Goal: Transaction & Acquisition: Purchase product/service

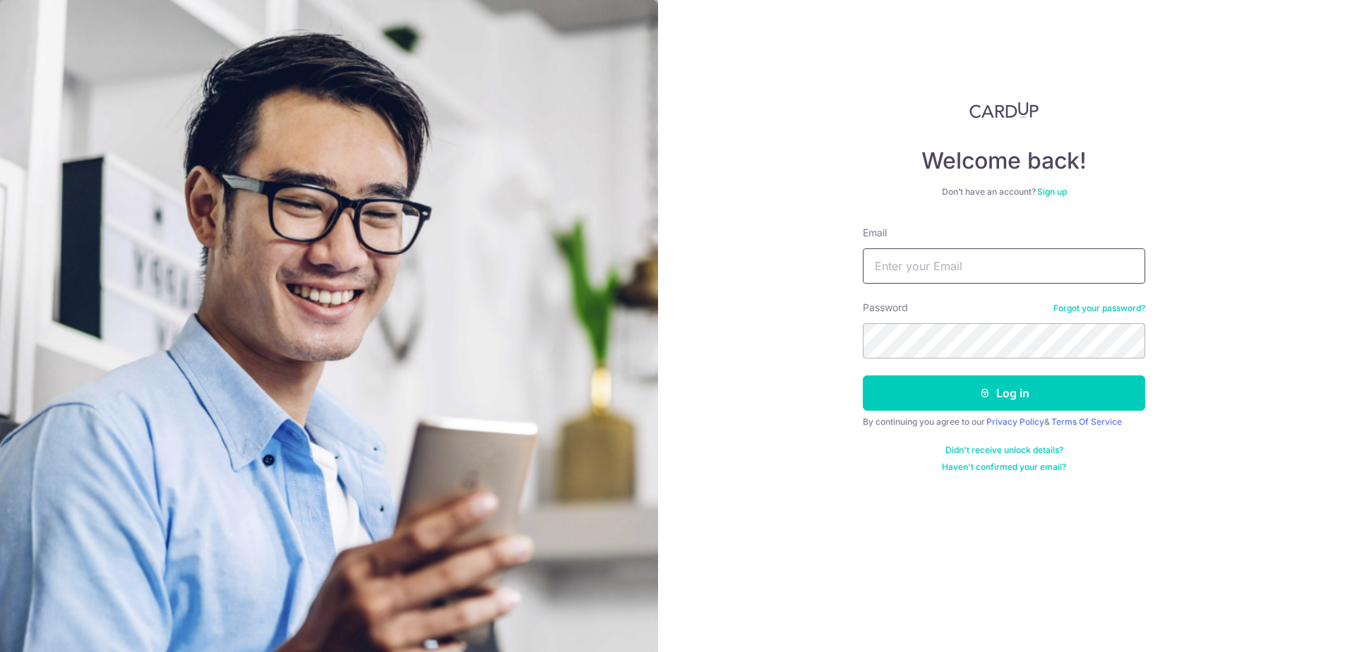
click at [909, 271] on input "Email" at bounding box center [1004, 265] width 282 height 35
type input "KENHKHOO@SINGNET.COM.SG"
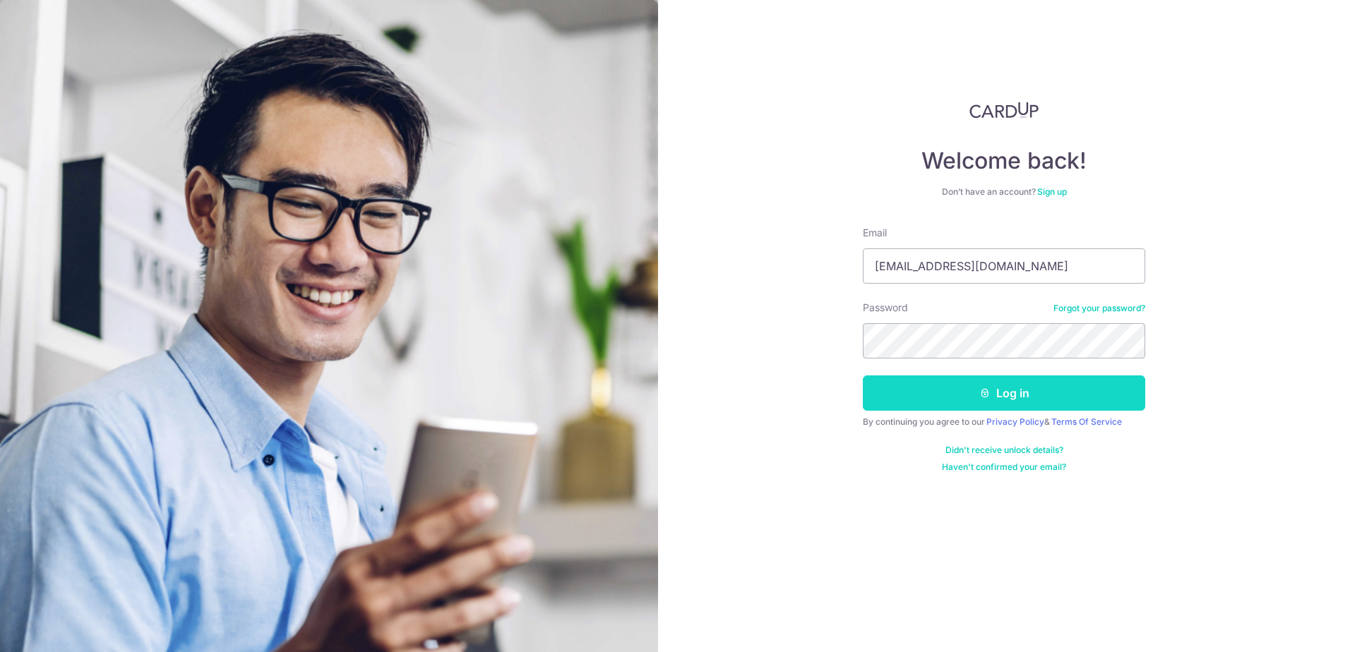
click at [1014, 397] on button "Log in" at bounding box center [1004, 393] width 282 height 35
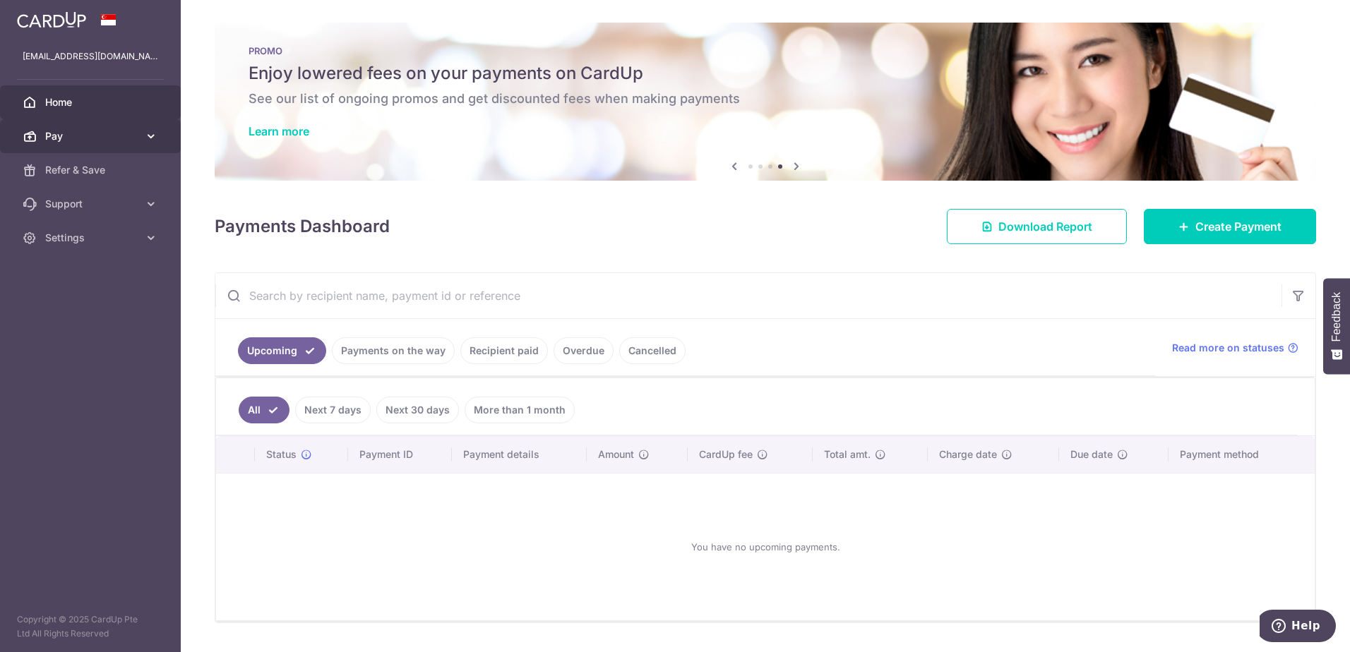
click at [95, 133] on span "Pay" at bounding box center [91, 136] width 93 height 14
click at [283, 131] on link "Learn more" at bounding box center [278, 131] width 61 height 14
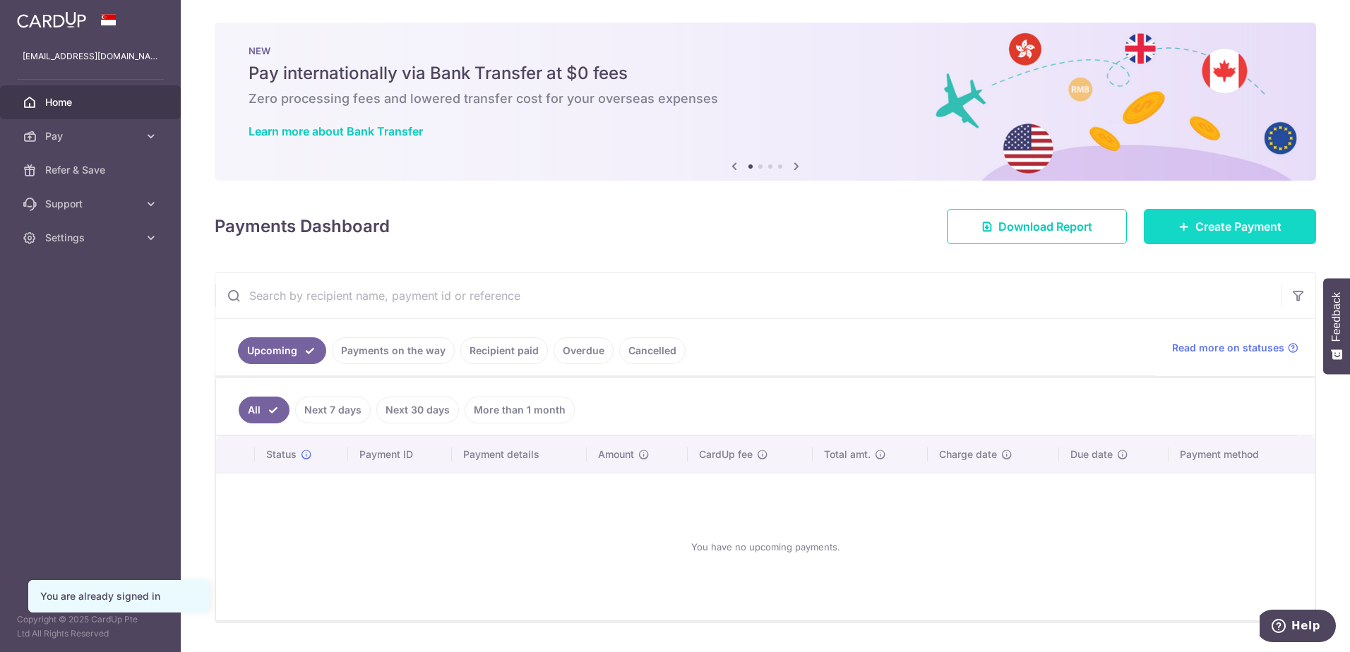
click at [1230, 225] on span "Create Payment" at bounding box center [1238, 226] width 86 height 17
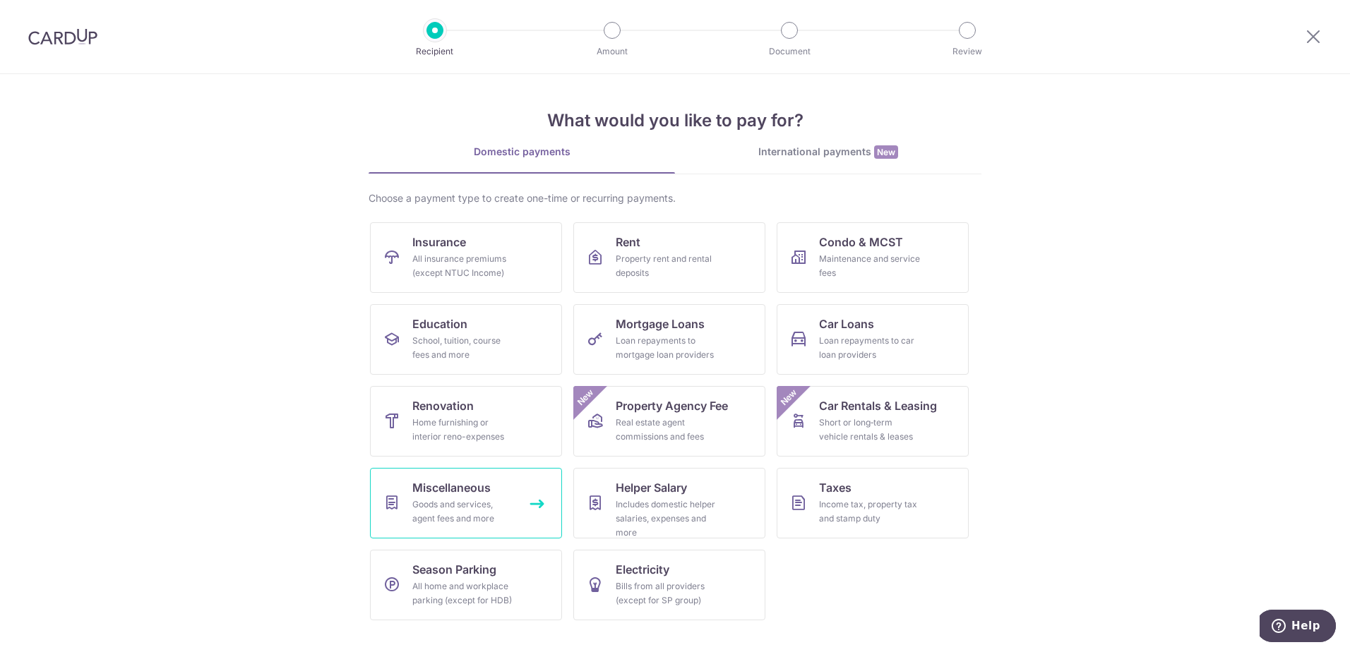
click at [539, 503] on link "Miscellaneous Goods and services, agent fees and more" at bounding box center [466, 503] width 192 height 71
click at [847, 508] on div "Income tax, property tax and stamp duty" at bounding box center [870, 512] width 102 height 28
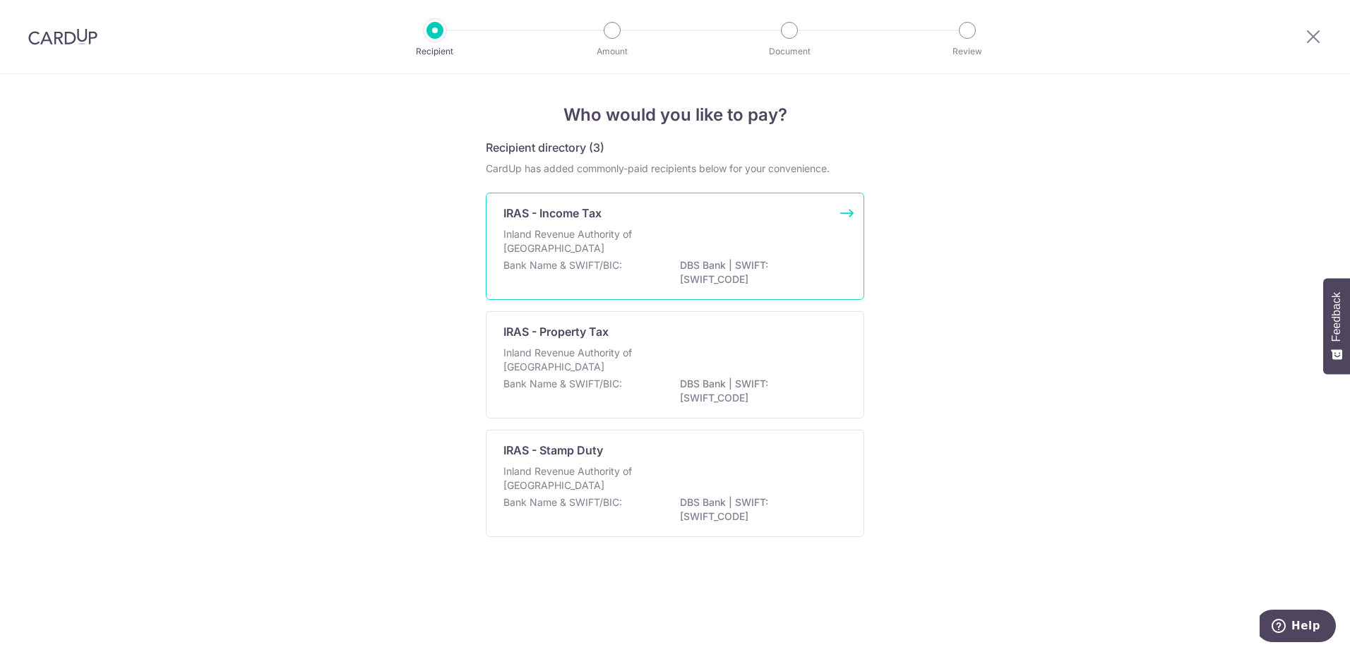
click at [568, 233] on p "Inland Revenue Authority of [GEOGRAPHIC_DATA]" at bounding box center [578, 241] width 150 height 28
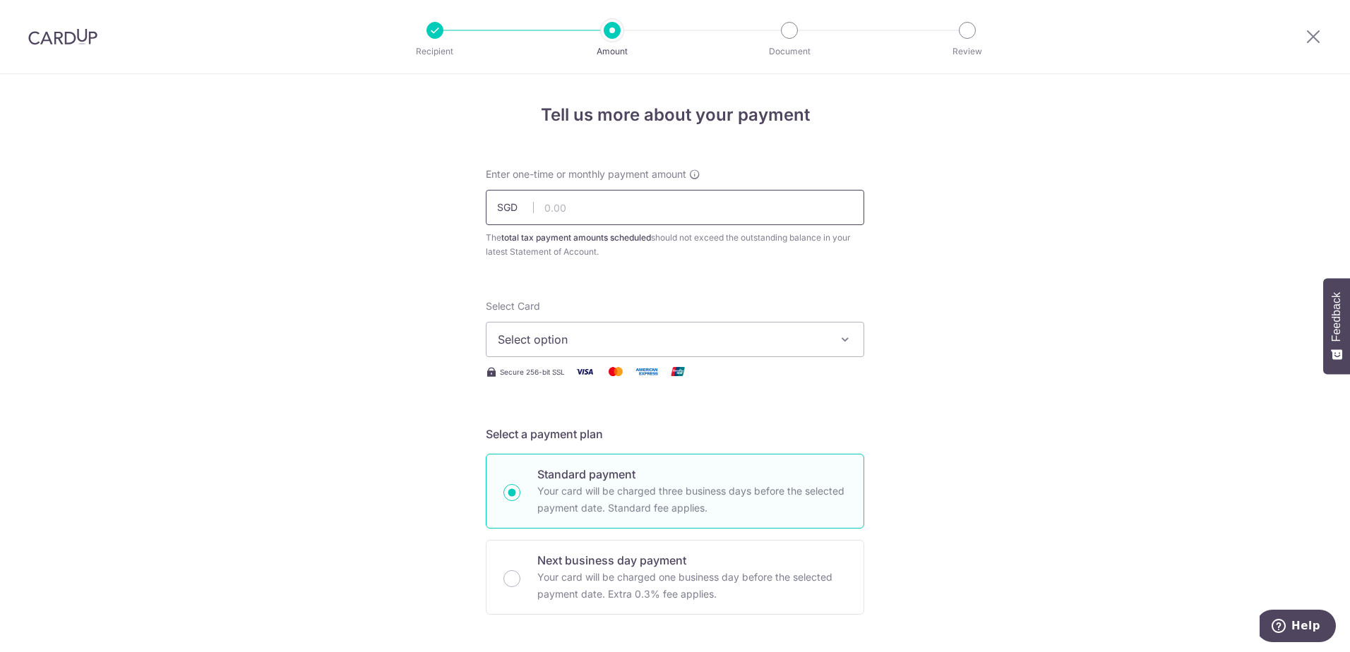
click at [547, 212] on input "text" at bounding box center [675, 207] width 378 height 35
type input "13,437.85"
click at [550, 331] on span "Select option" at bounding box center [662, 339] width 329 height 17
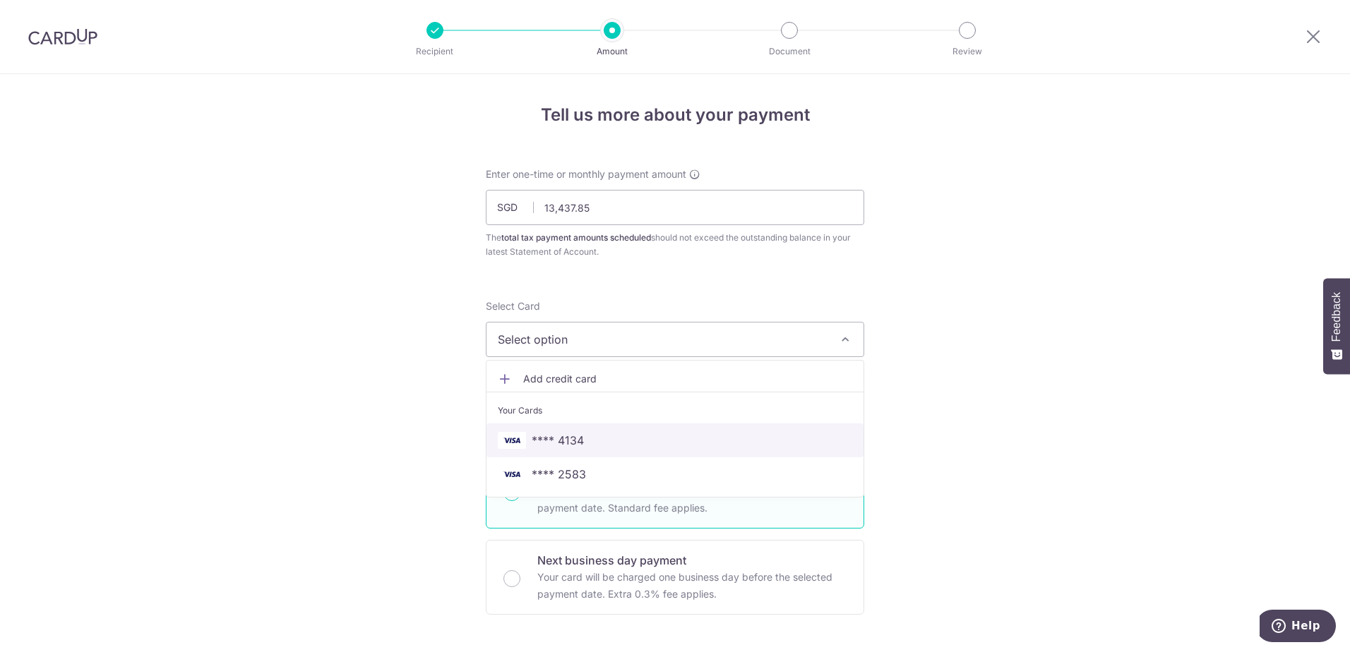
drag, startPoint x: 552, startPoint y: 439, endPoint x: 543, endPoint y: 438, distance: 9.3
click at [551, 439] on span "**** 4134" at bounding box center [558, 440] width 52 height 17
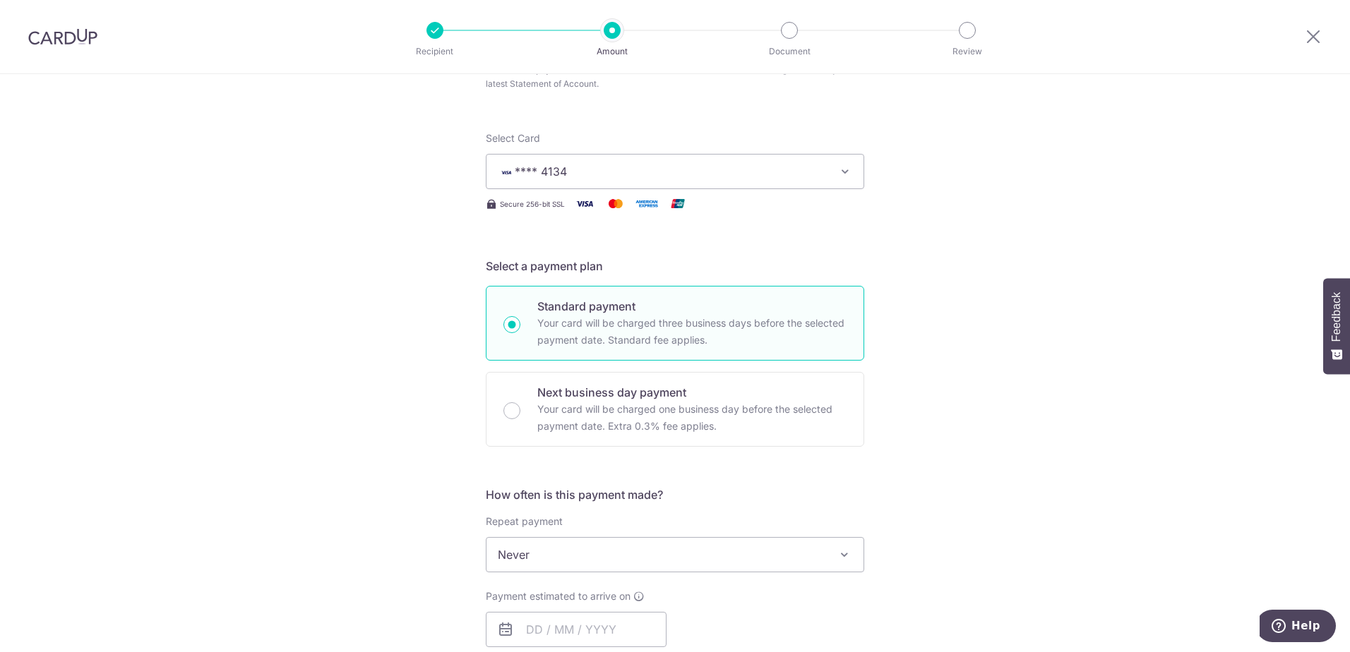
scroll to position [330, 0]
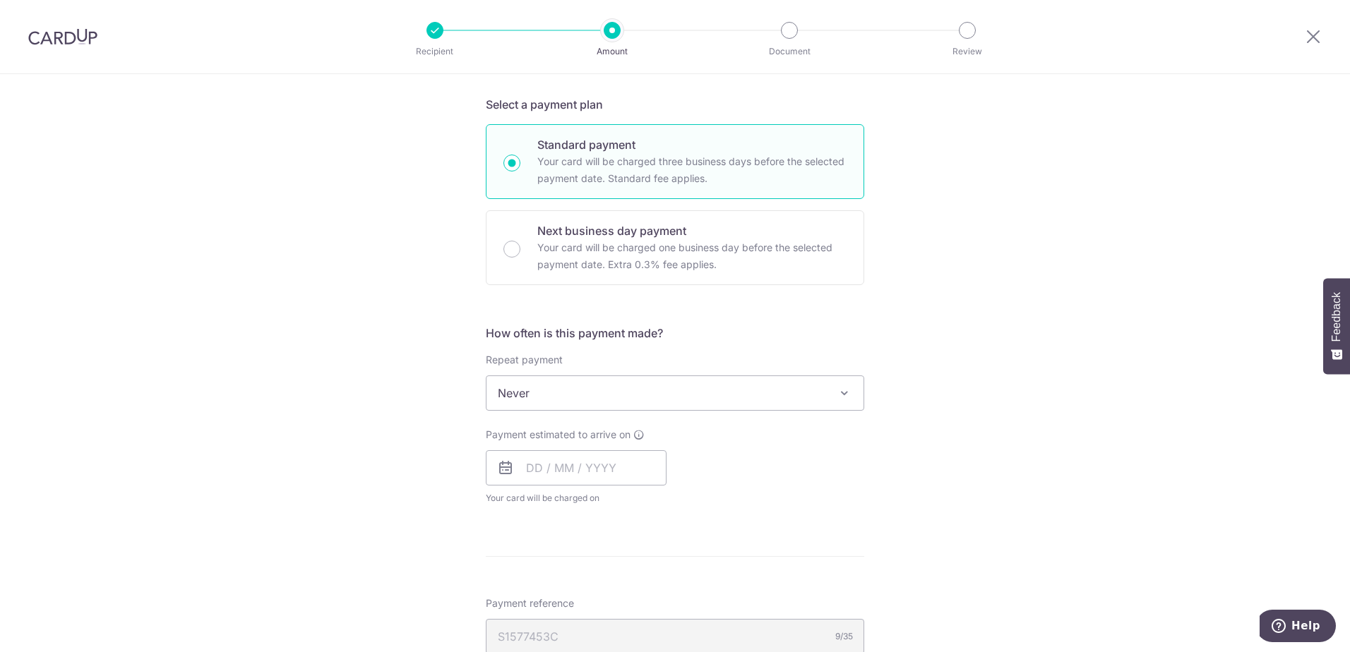
click at [515, 397] on span "Never" at bounding box center [674, 393] width 377 height 34
click at [514, 395] on span "Never" at bounding box center [674, 393] width 377 height 34
drag, startPoint x: 531, startPoint y: 469, endPoint x: 524, endPoint y: 466, distance: 7.9
click at [529, 469] on input "text" at bounding box center [576, 467] width 181 height 35
click at [537, 601] on link "8" at bounding box center [543, 596] width 23 height 23
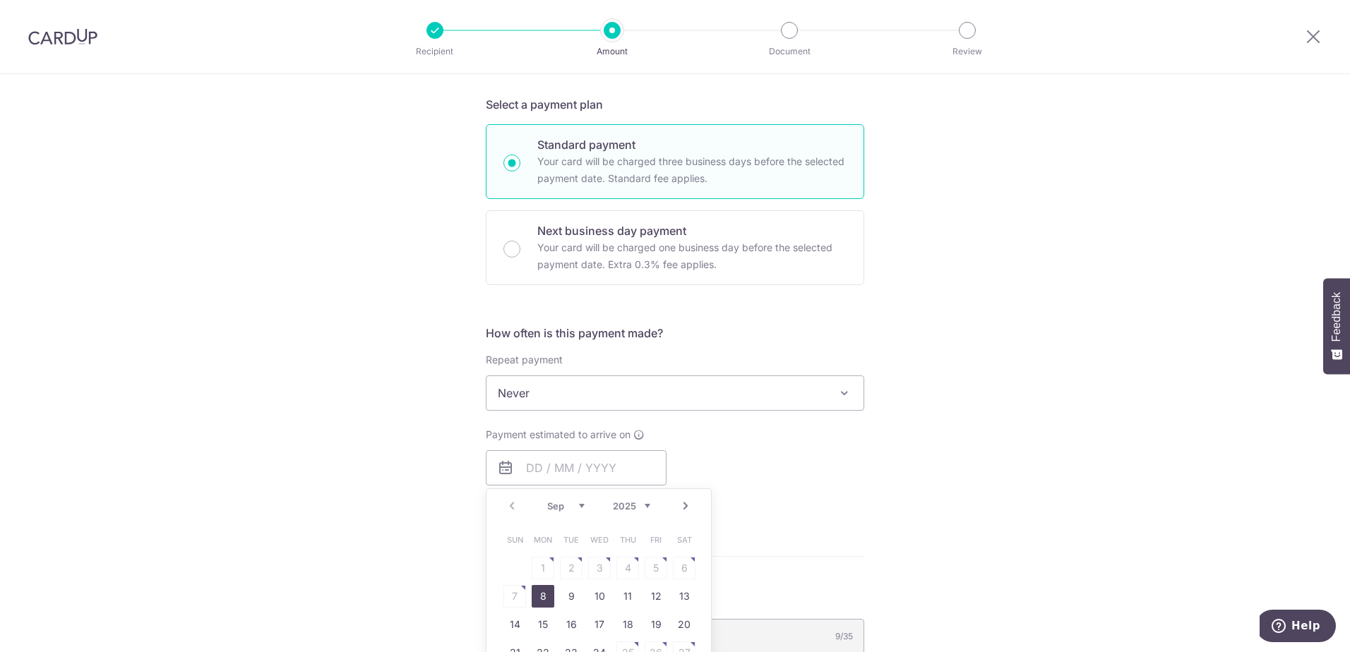
type input "[DATE]"
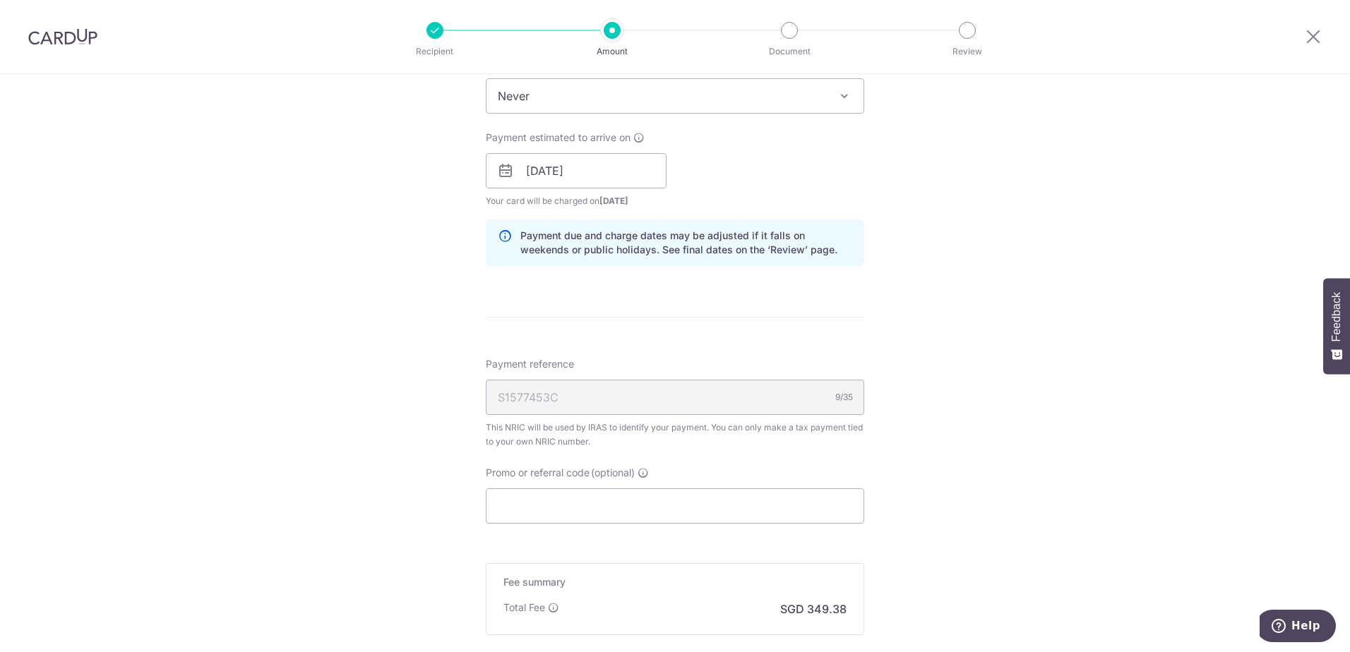
scroll to position [659, 0]
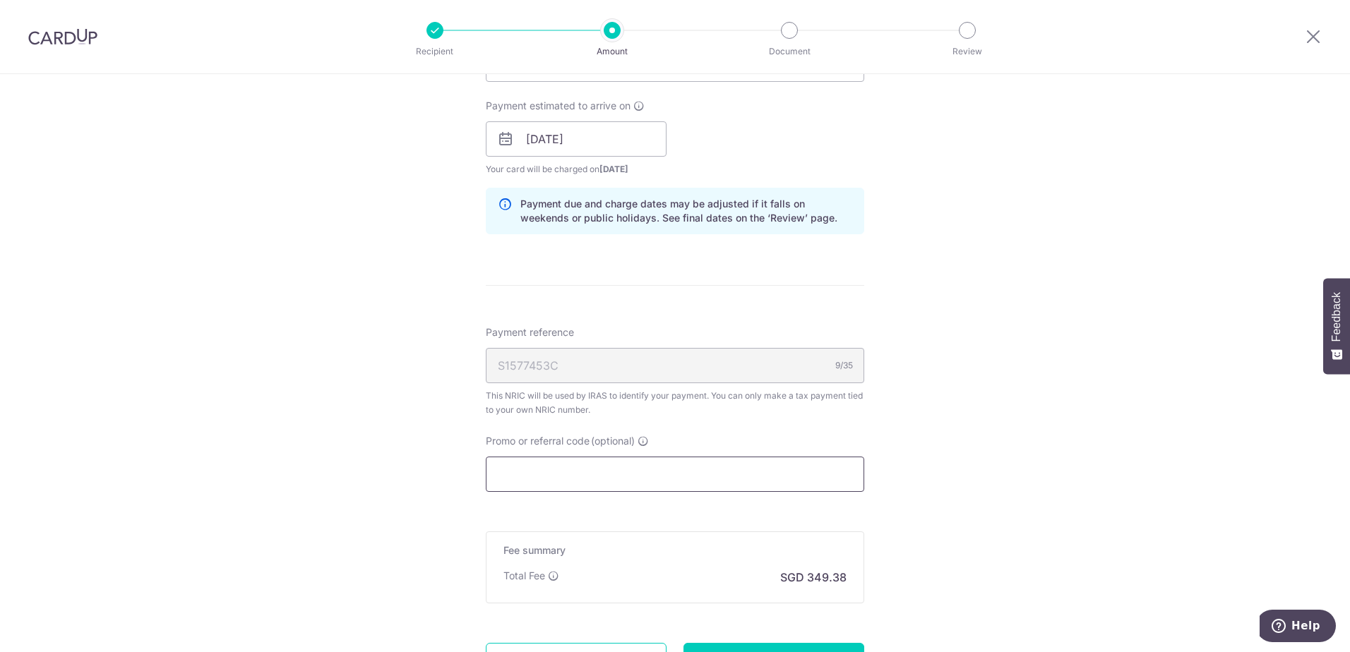
click at [510, 481] on input "Promo or referral code (optional)" at bounding box center [675, 474] width 378 height 35
paste input "VTAX25R"
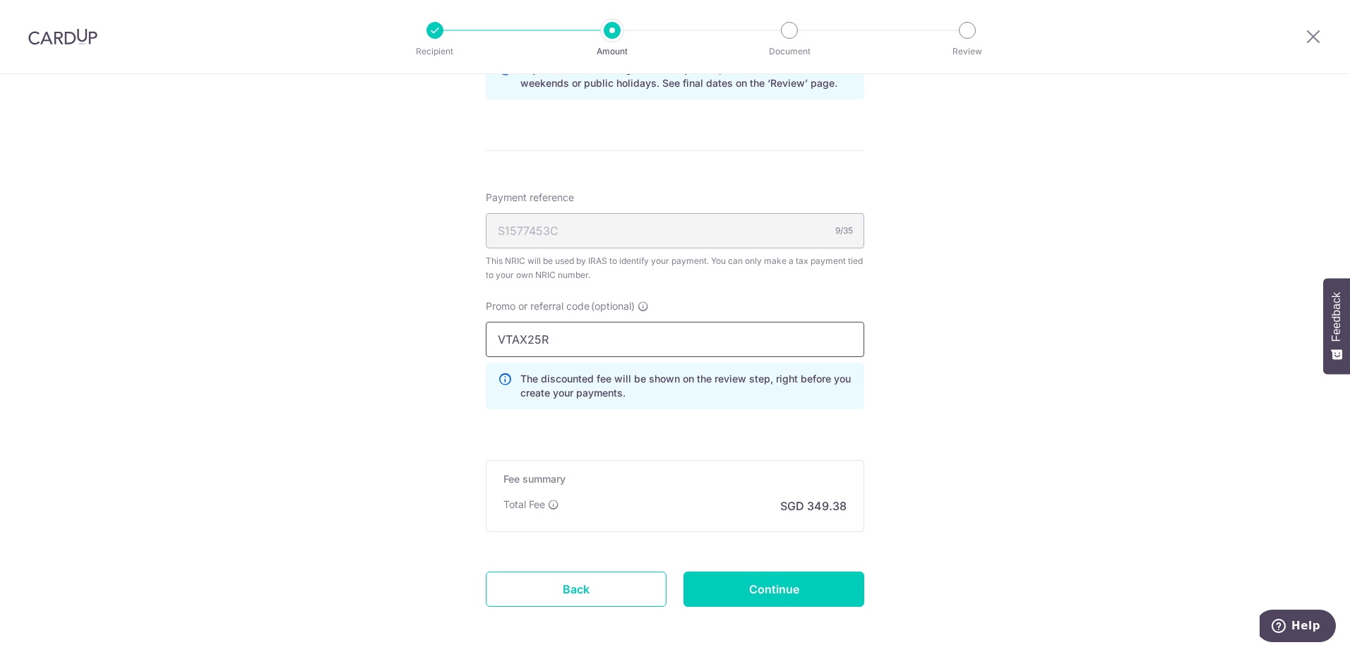
scroll to position [854, 0]
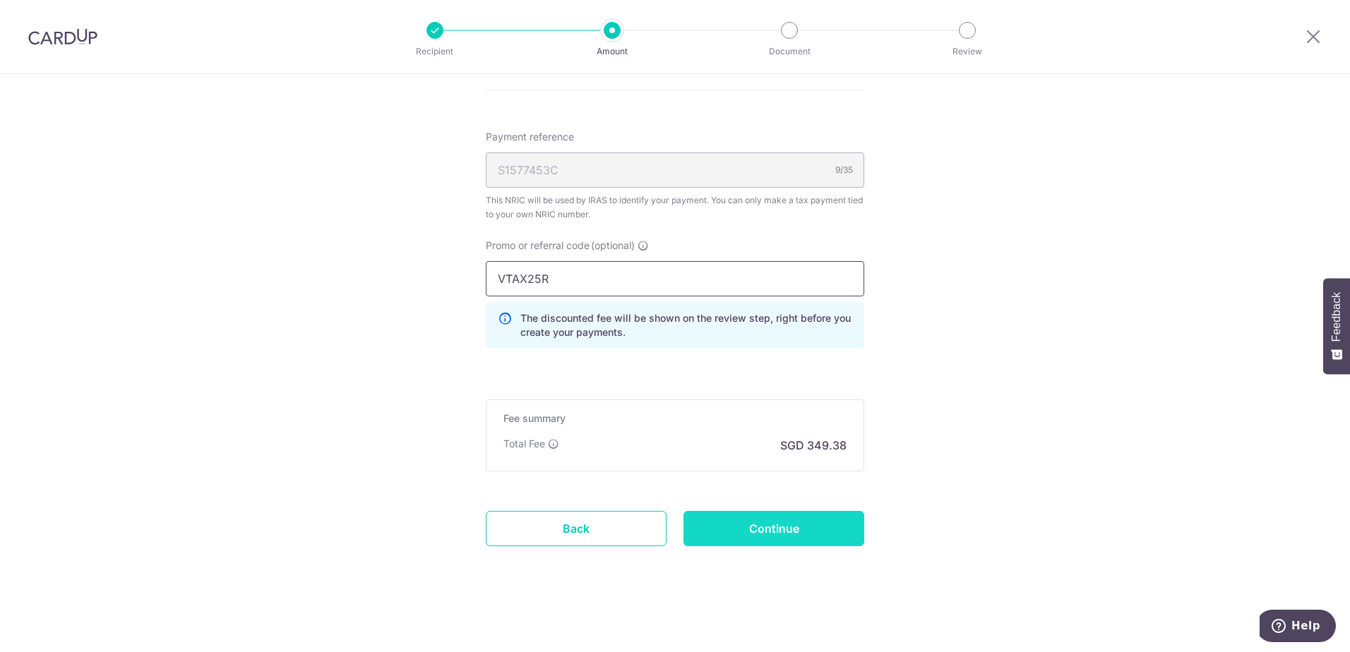
type input "VTAX25R"
click at [767, 532] on input "Continue" at bounding box center [773, 528] width 181 height 35
type input "Create Schedule"
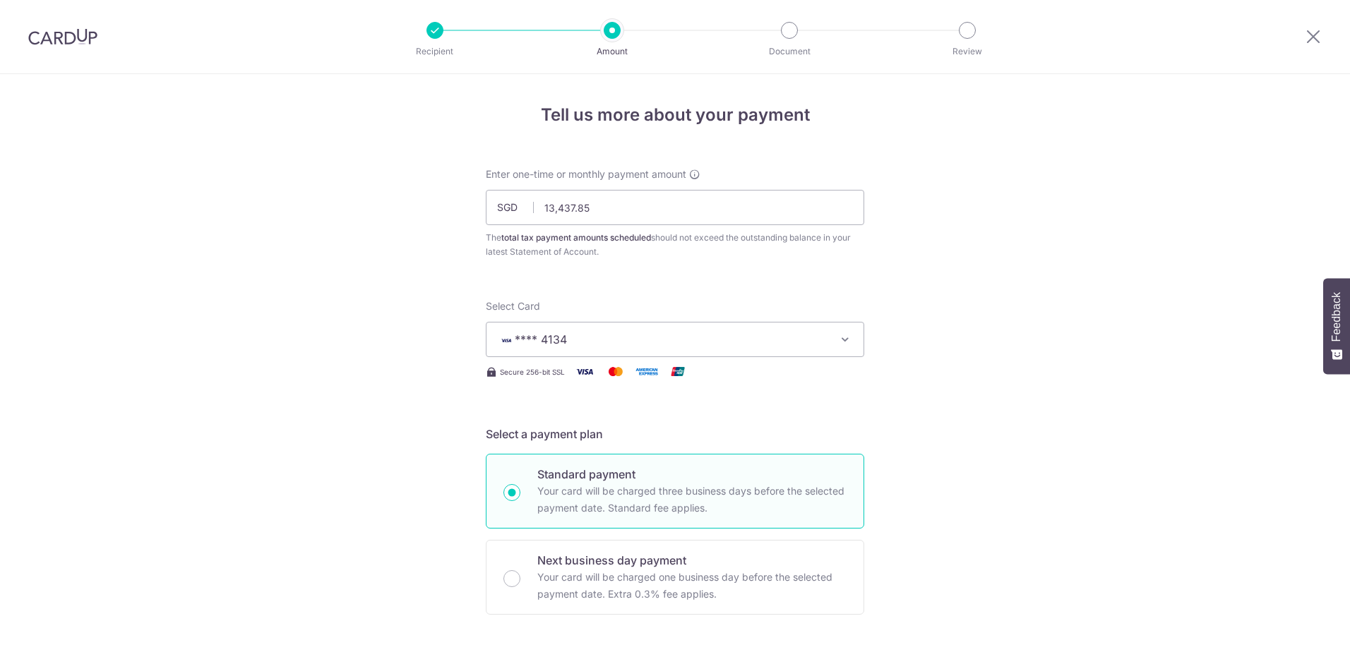
scroll to position [874, 0]
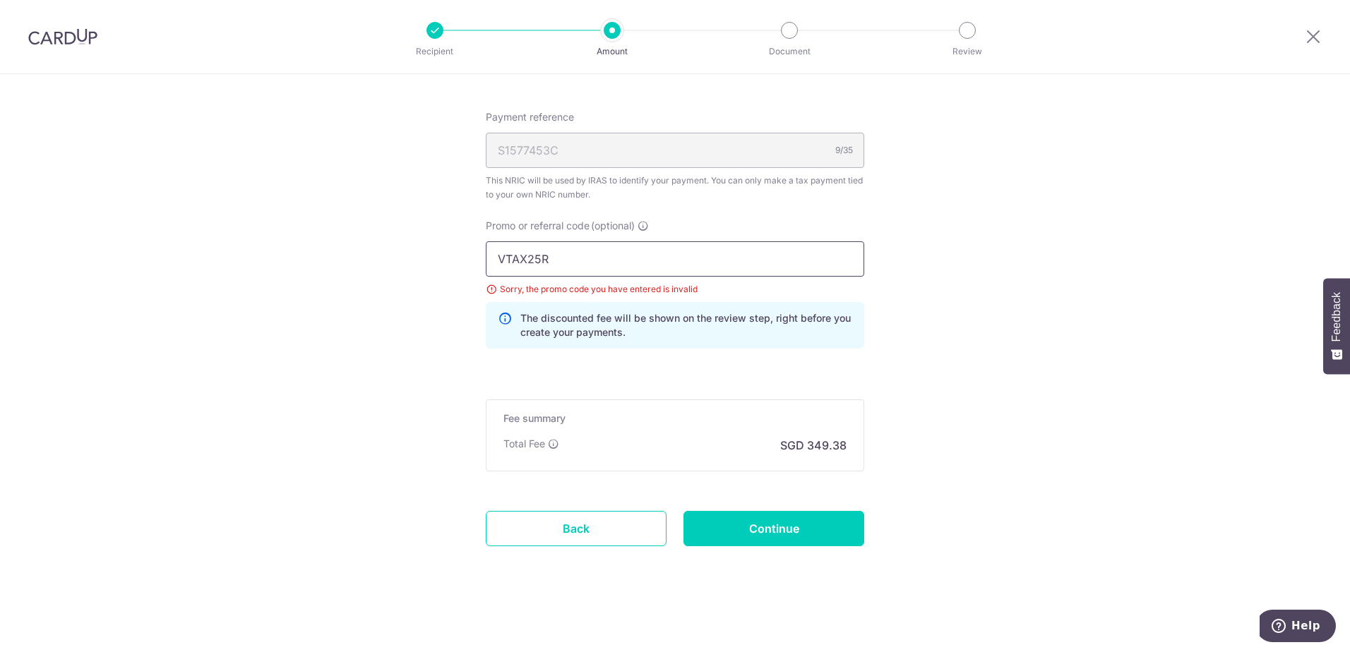
click at [570, 255] on input "VTAX25R" at bounding box center [675, 258] width 378 height 35
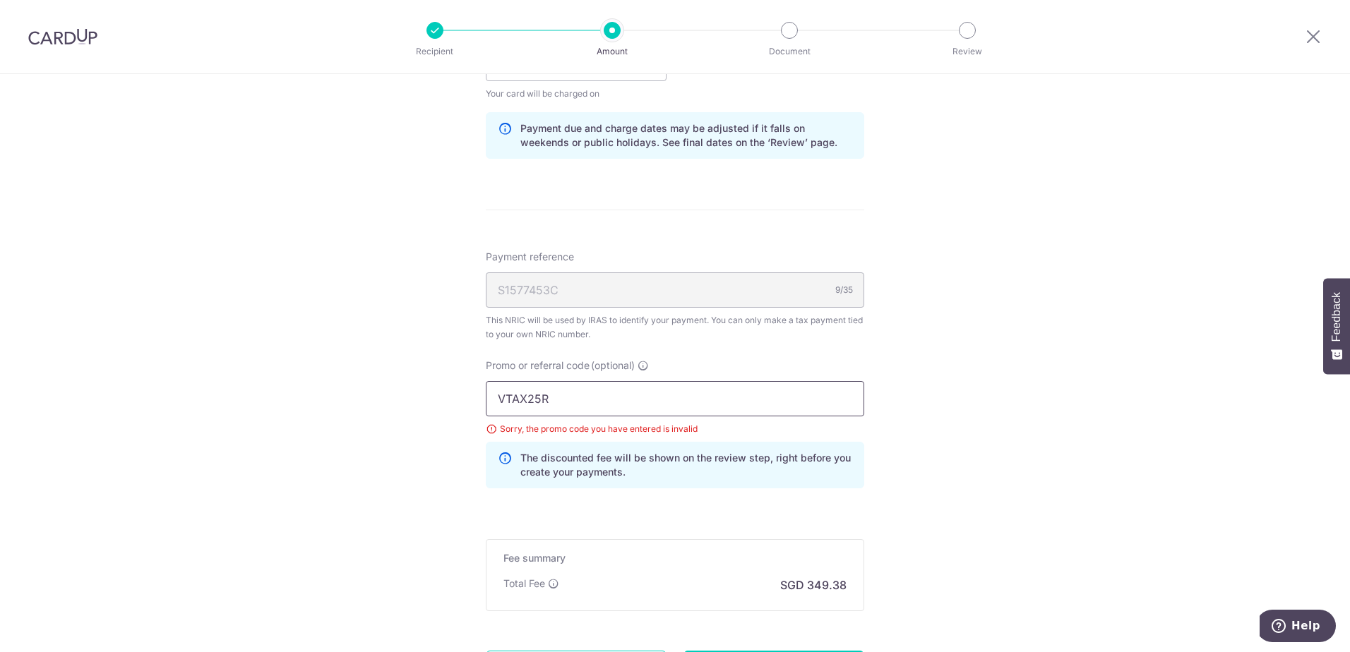
scroll to position [709, 0]
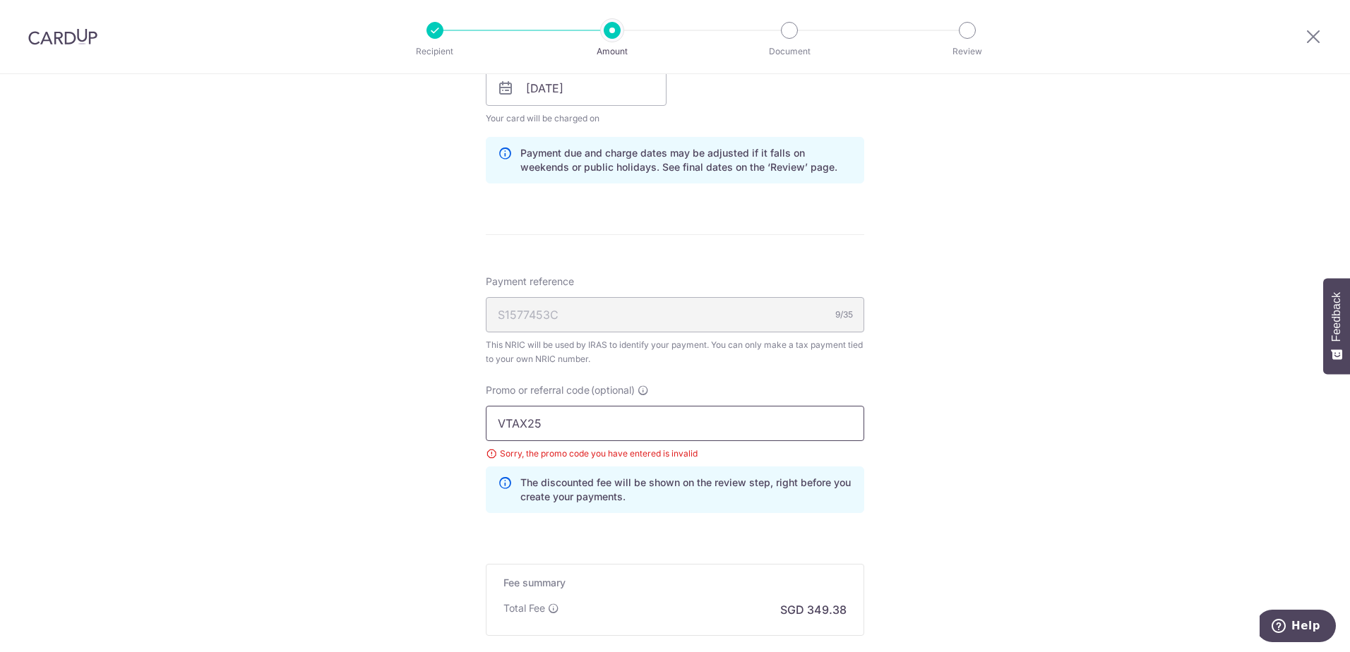
type input "VTAX25R"
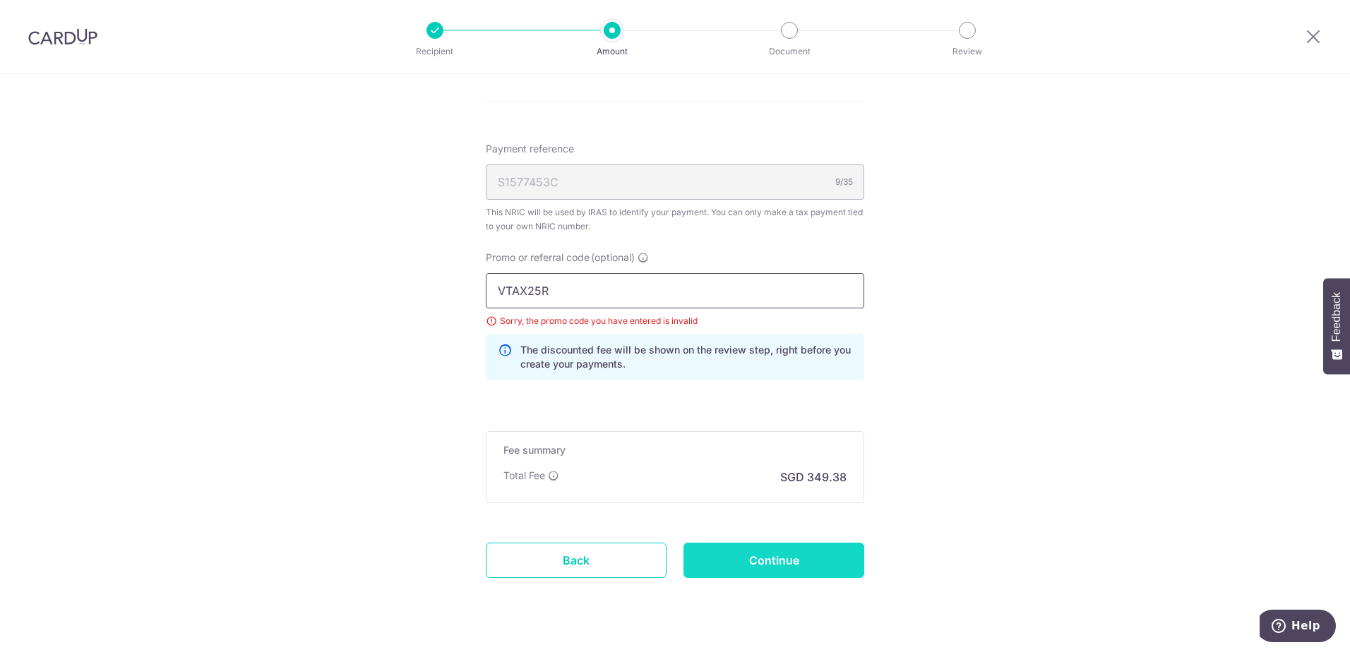
scroll to position [874, 0]
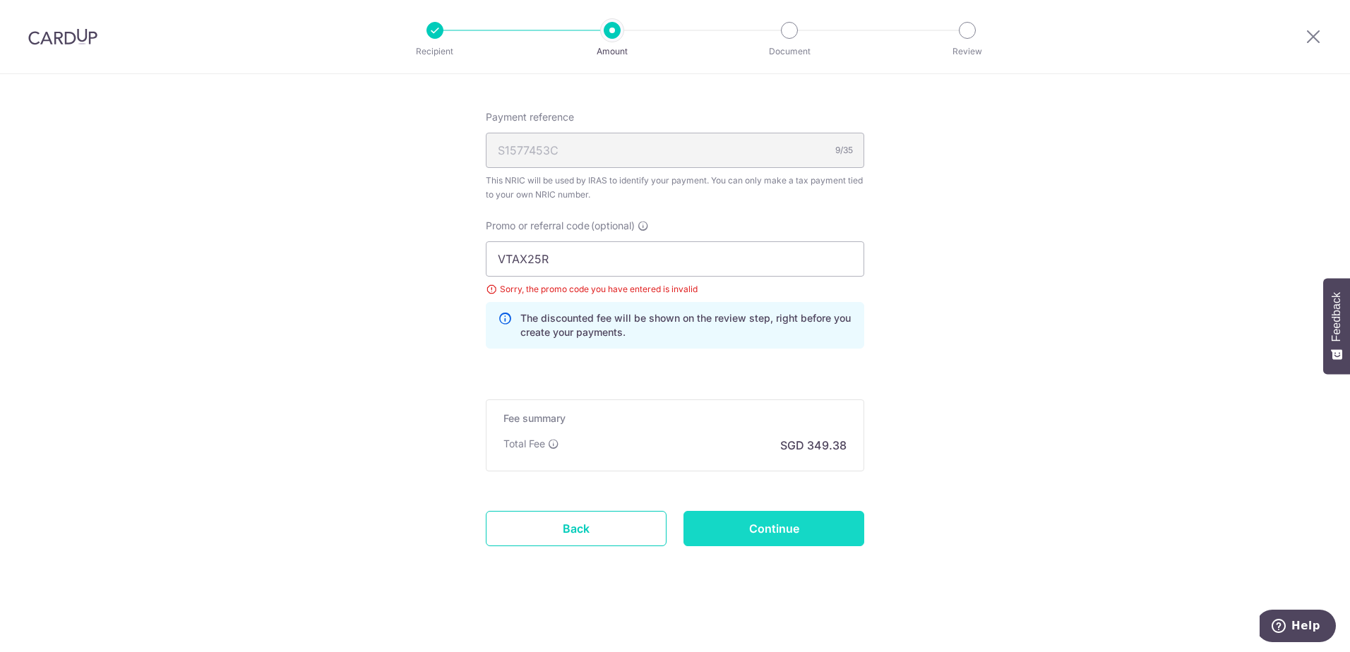
click at [735, 517] on input "Continue" at bounding box center [773, 528] width 181 height 35
type input "Update Schedule"
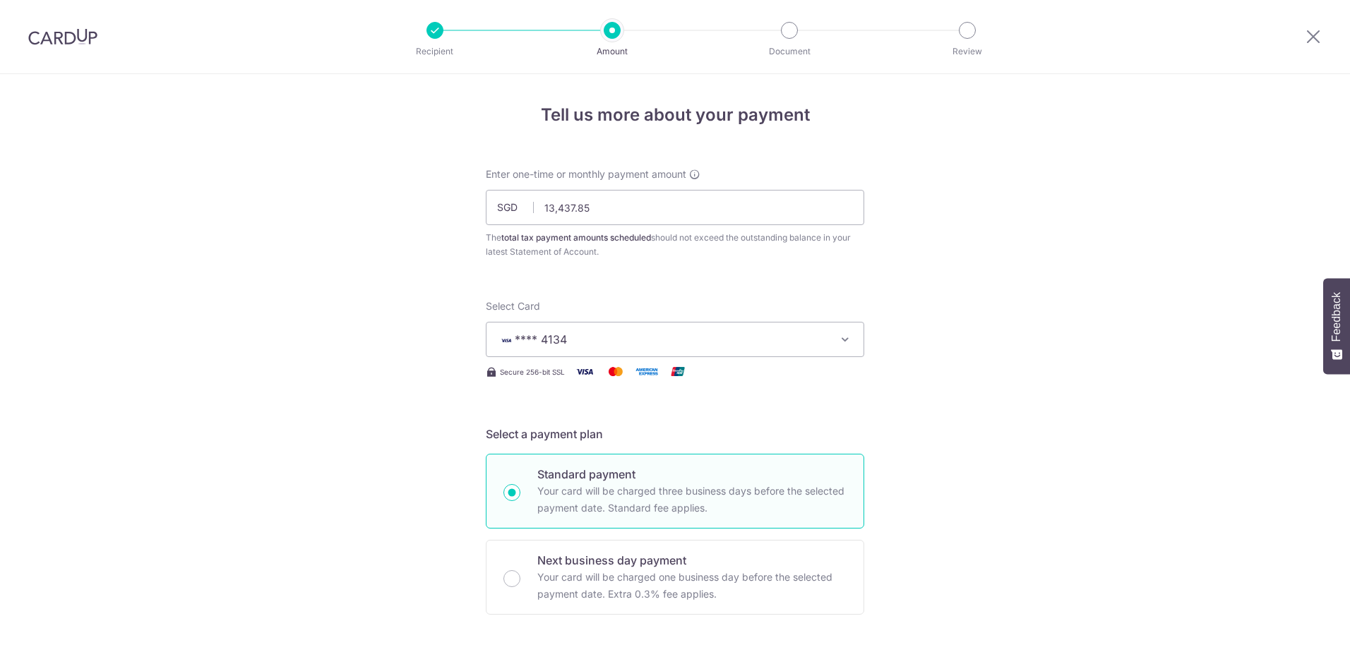
scroll to position [874, 0]
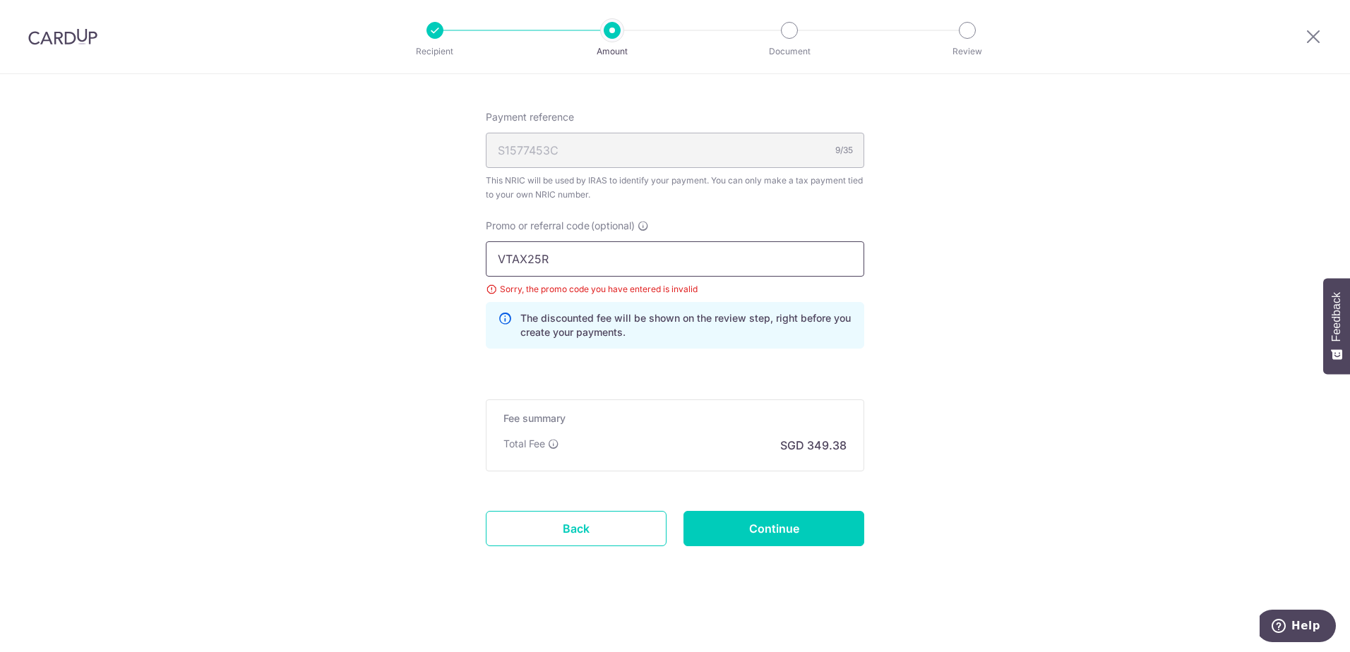
drag, startPoint x: 560, startPoint y: 254, endPoint x: 540, endPoint y: 262, distance: 21.2
click at [558, 254] on input "VTAX25R" at bounding box center [675, 258] width 378 height 35
type input "V"
type input "VATAX25R"
click at [781, 520] on input "Continue" at bounding box center [773, 528] width 181 height 35
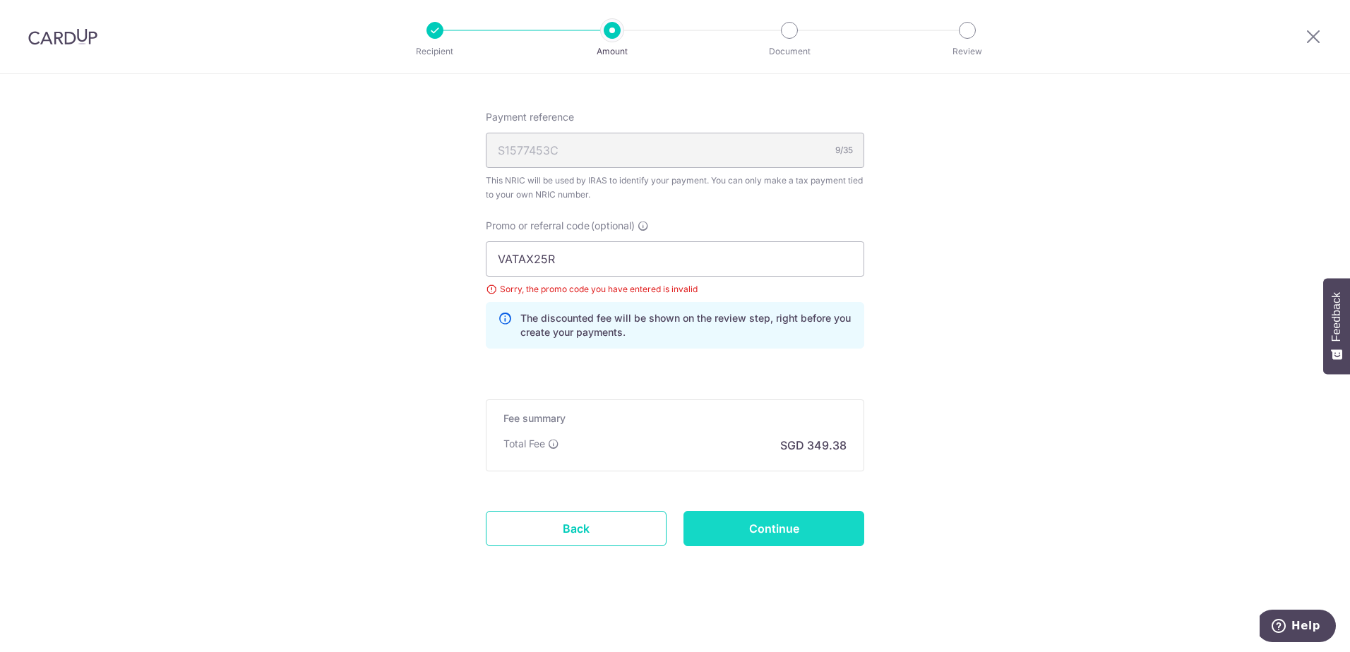
type input "Update Schedule"
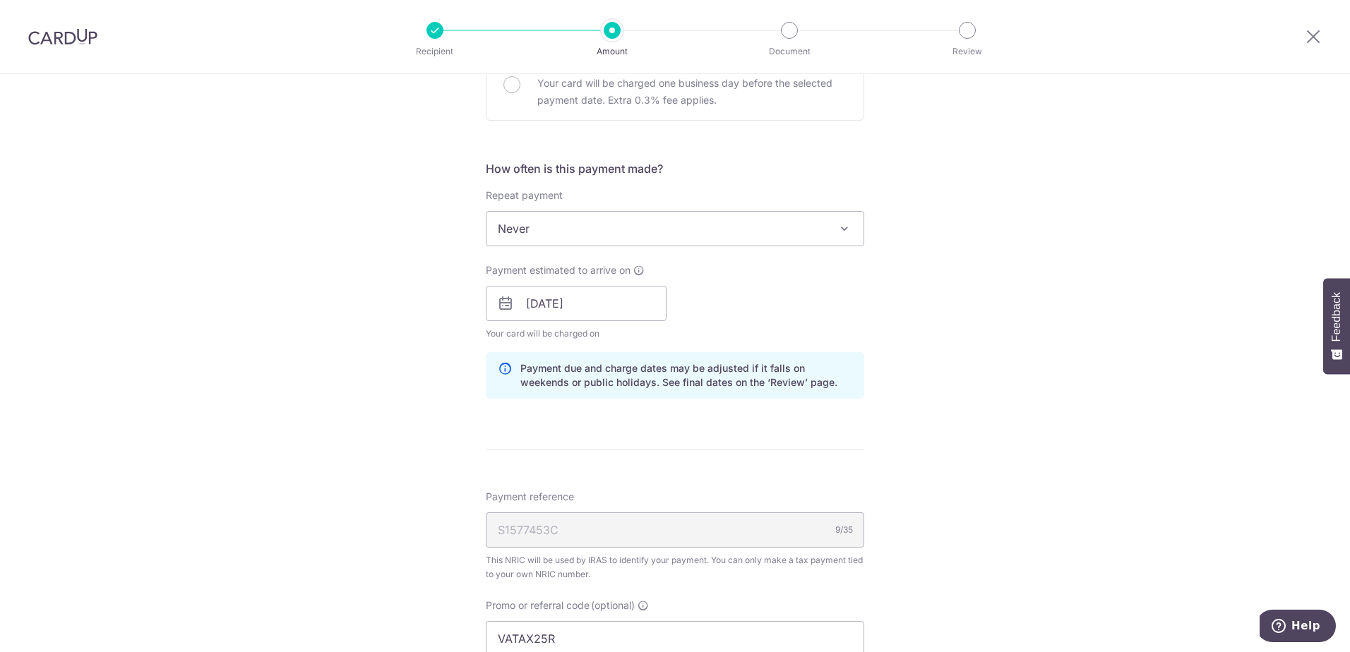
scroll to position [874, 0]
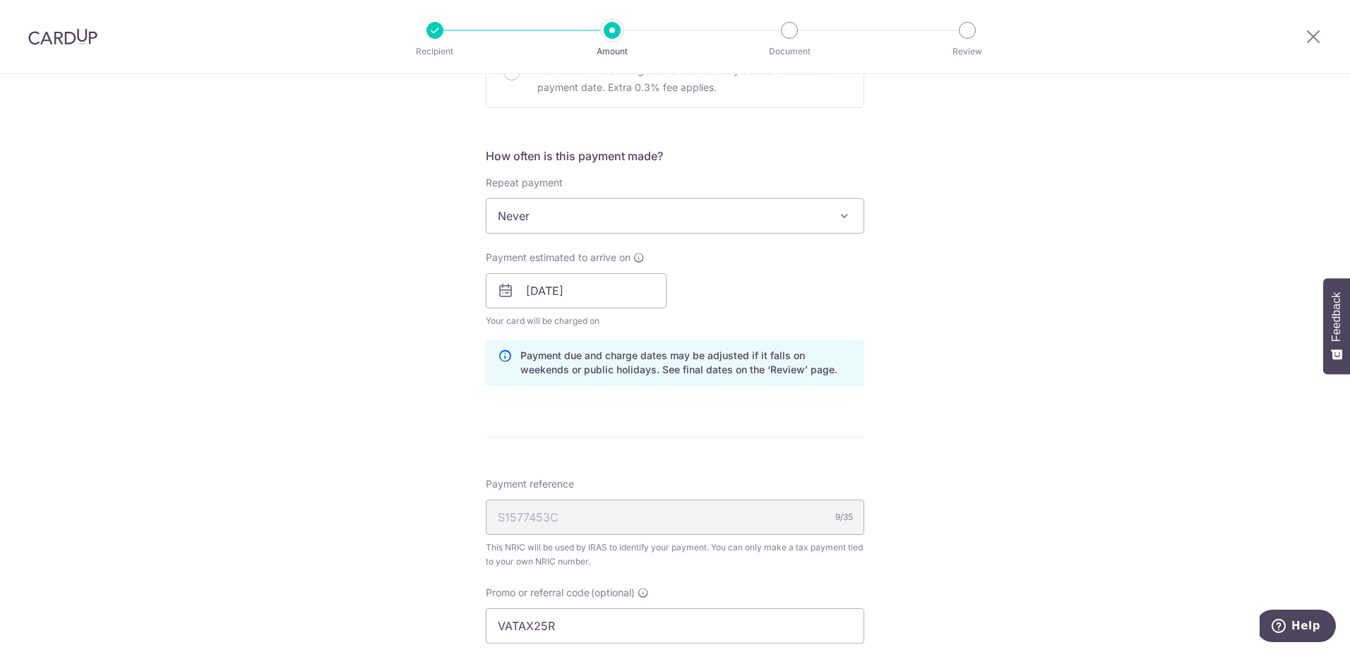
scroll to position [791, 0]
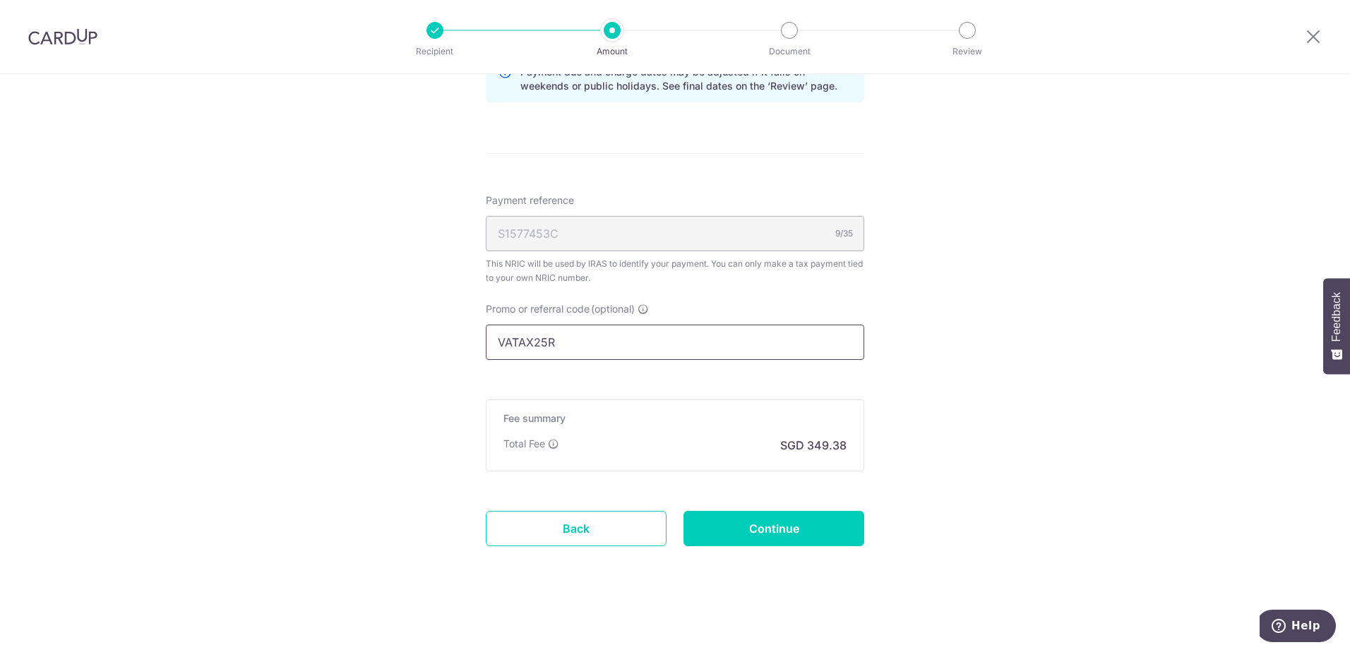
click at [599, 342] on input "VATAX25R" at bounding box center [675, 342] width 378 height 35
type input "V"
click at [584, 236] on div "S1577453C 9/35" at bounding box center [675, 233] width 378 height 35
drag, startPoint x: 512, startPoint y: 233, endPoint x: 504, endPoint y: 233, distance: 8.5
click at [513, 233] on div "S1577453C 9/35" at bounding box center [675, 233] width 378 height 35
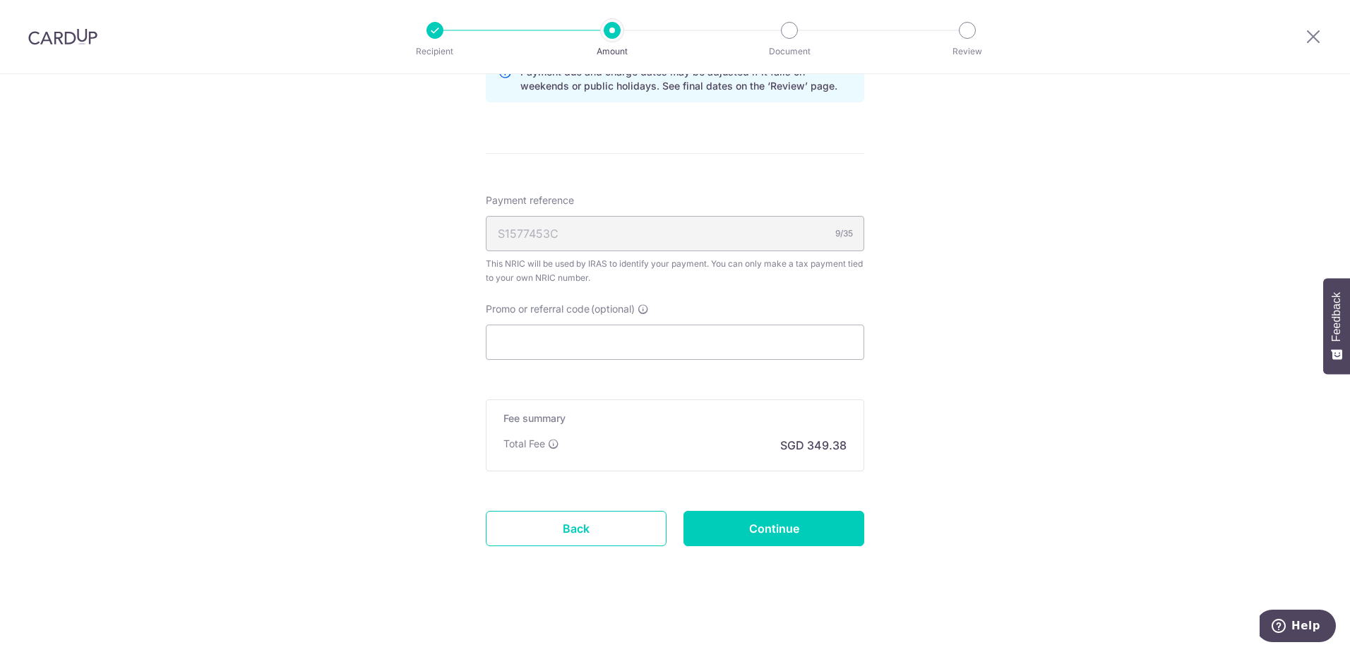
click at [506, 234] on div "S1577453C 9/35" at bounding box center [675, 233] width 378 height 35
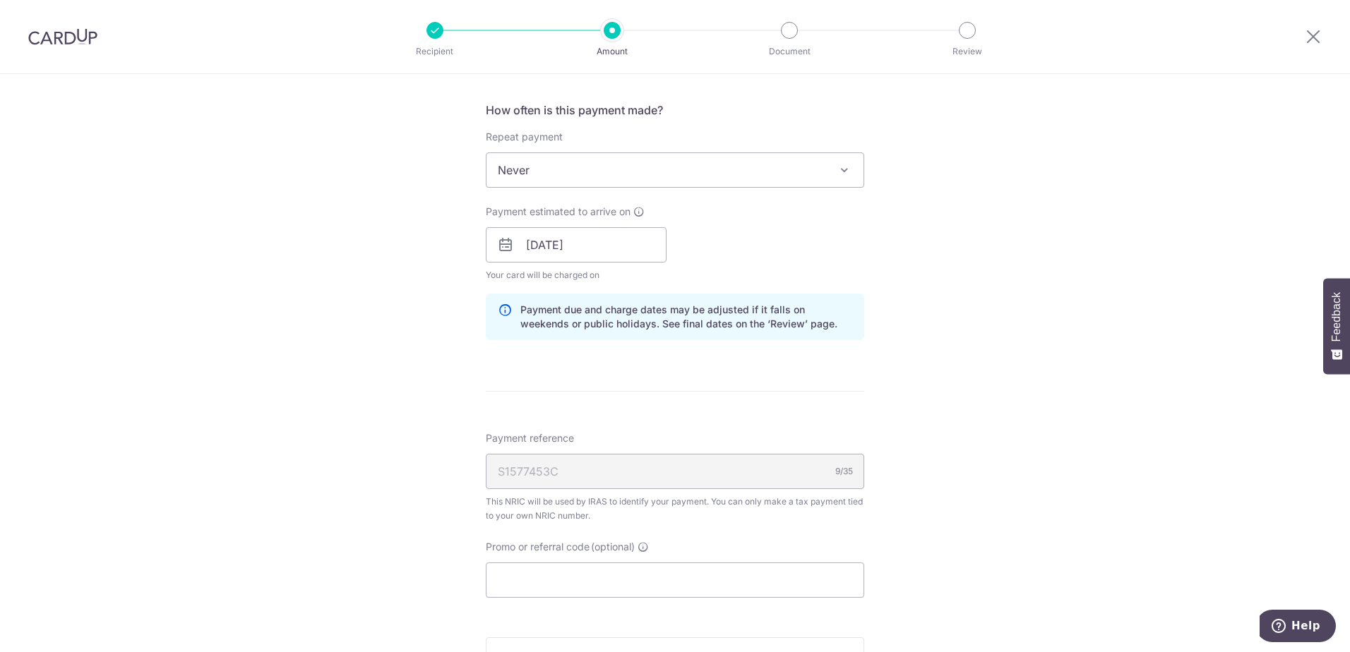
scroll to position [461, 0]
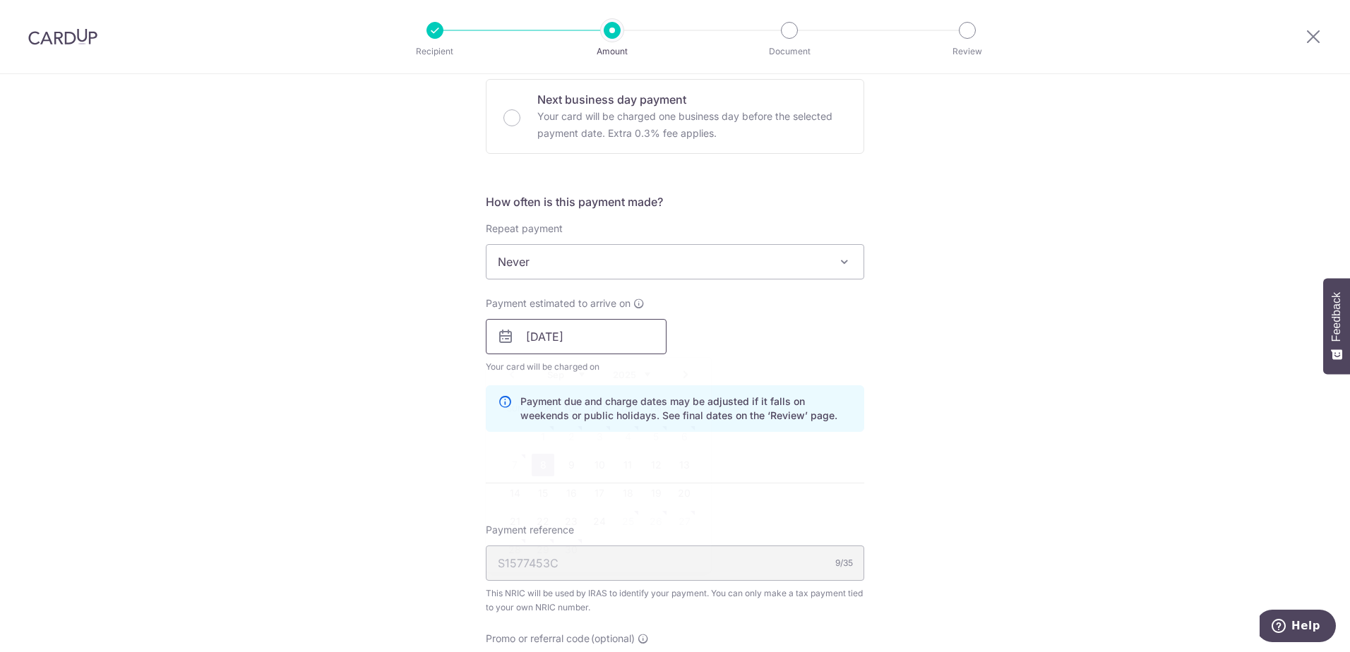
click at [545, 345] on input "08/09/2025" at bounding box center [576, 336] width 181 height 35
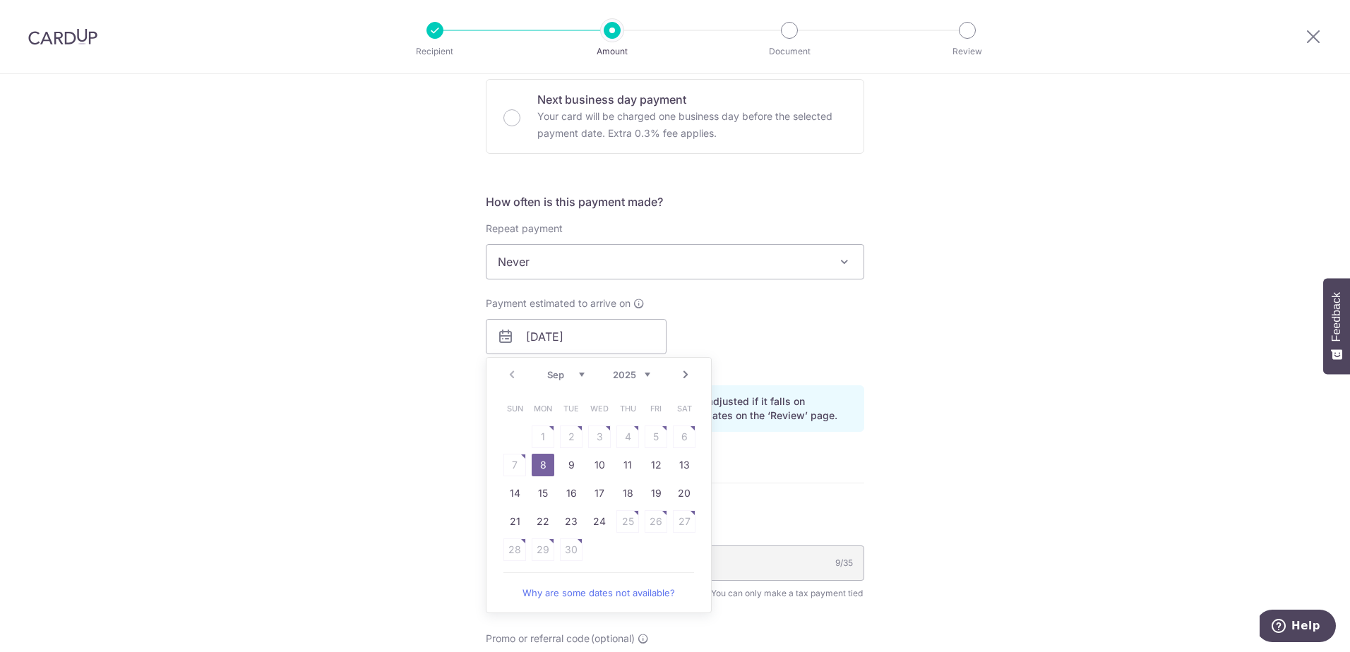
click at [541, 467] on link "8" at bounding box center [543, 465] width 23 height 23
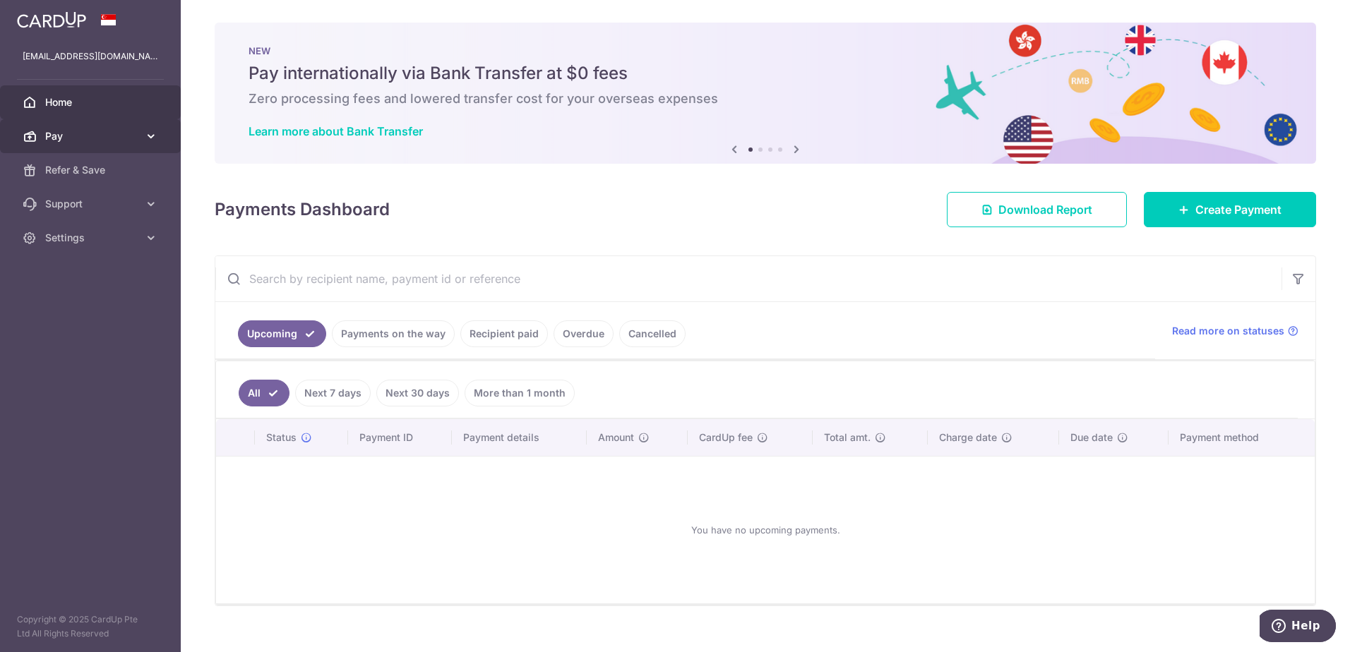
click at [82, 138] on span "Pay" at bounding box center [91, 136] width 93 height 14
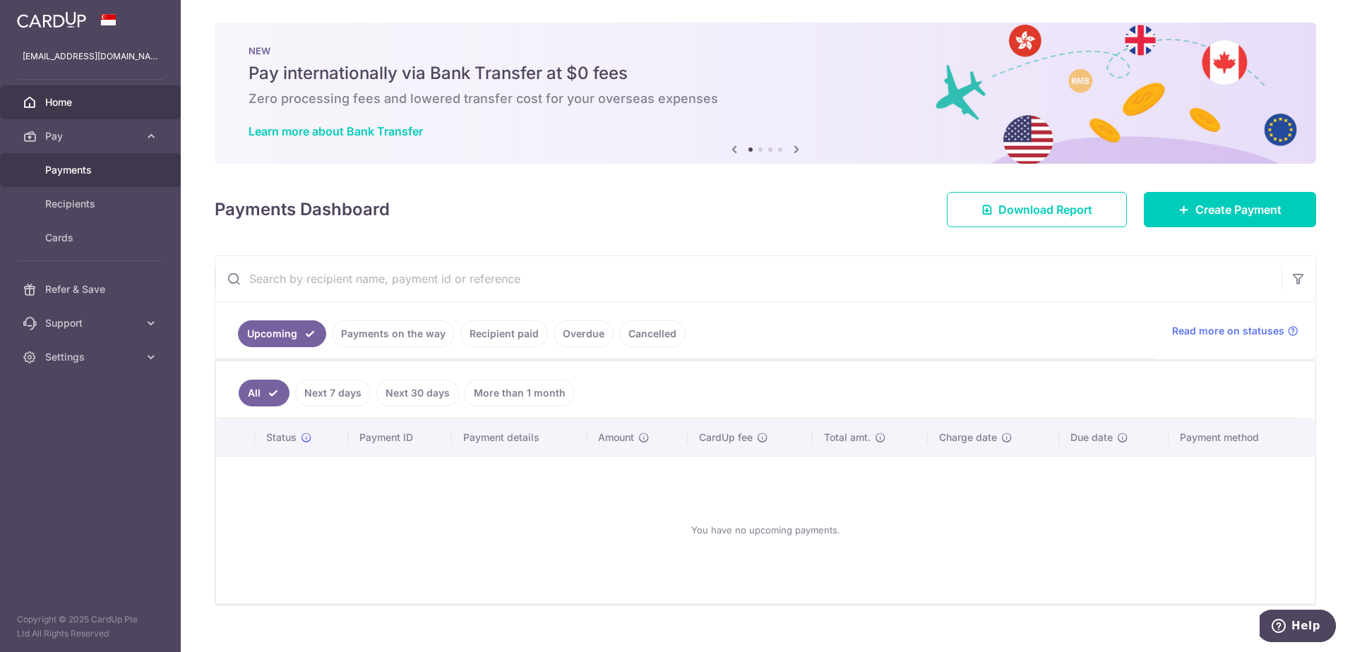
click at [65, 171] on span "Payments" at bounding box center [91, 170] width 93 height 14
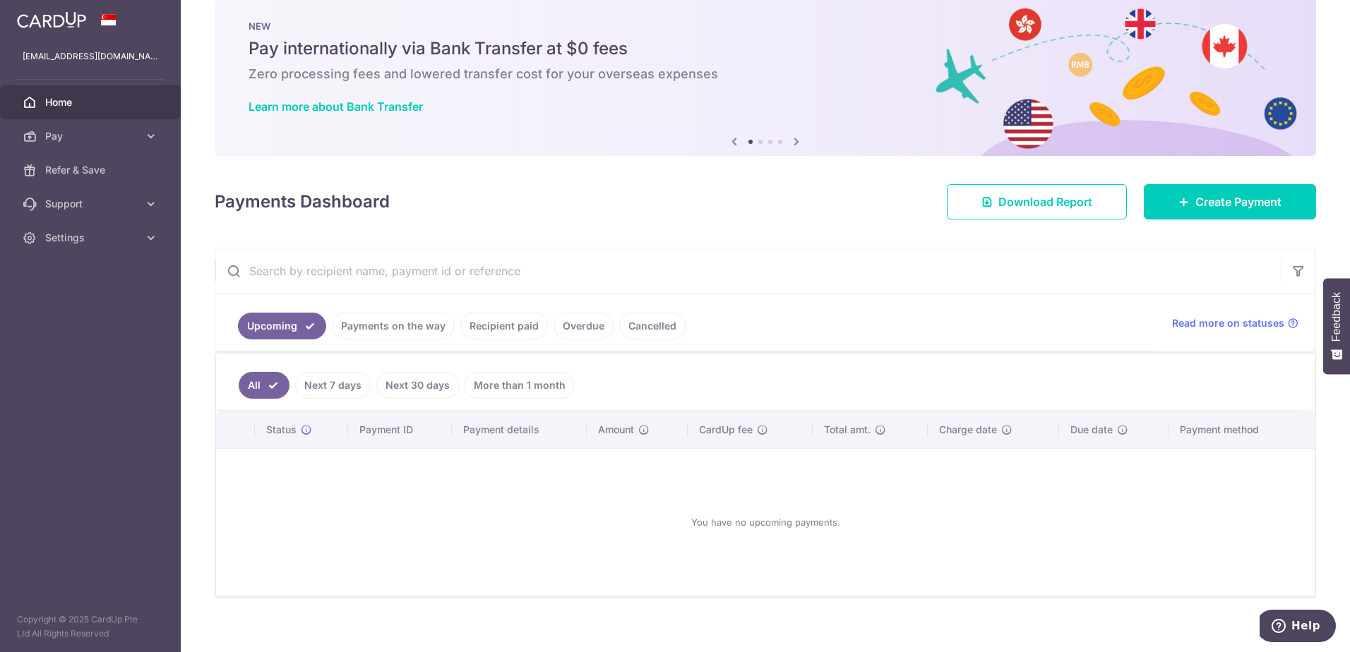
scroll to position [37, 0]
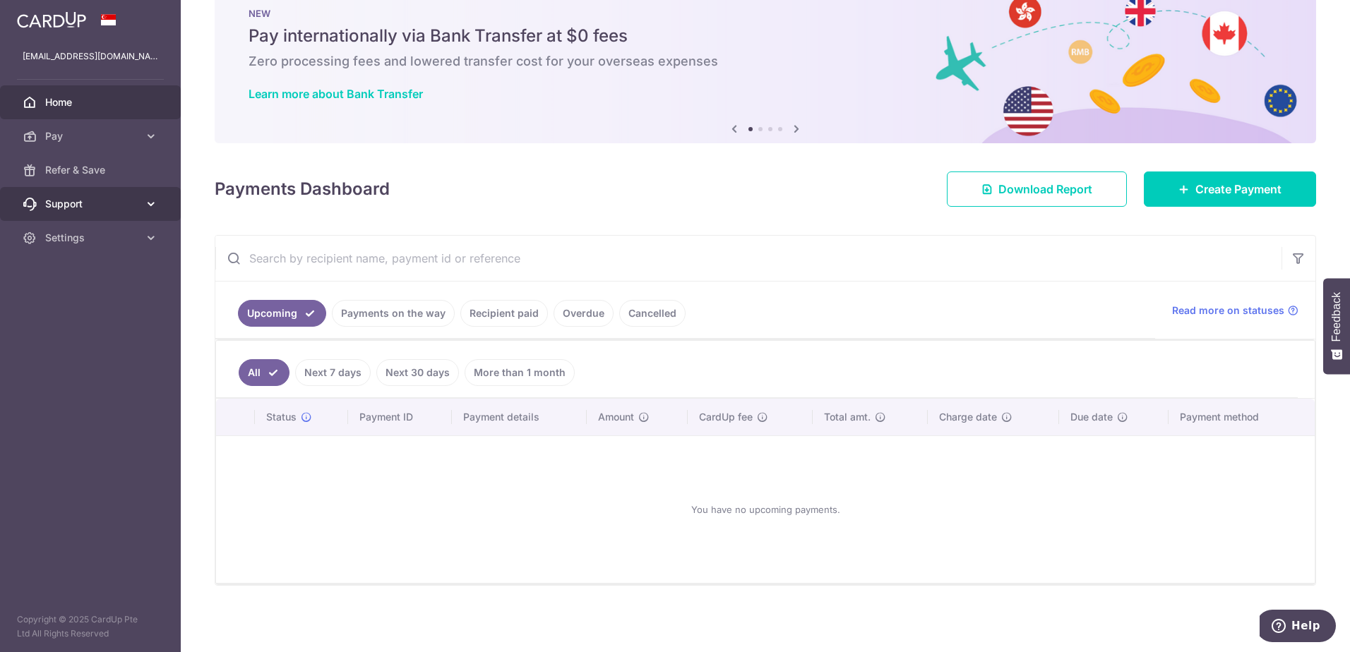
click at [68, 204] on span "Support" at bounding box center [91, 204] width 93 height 14
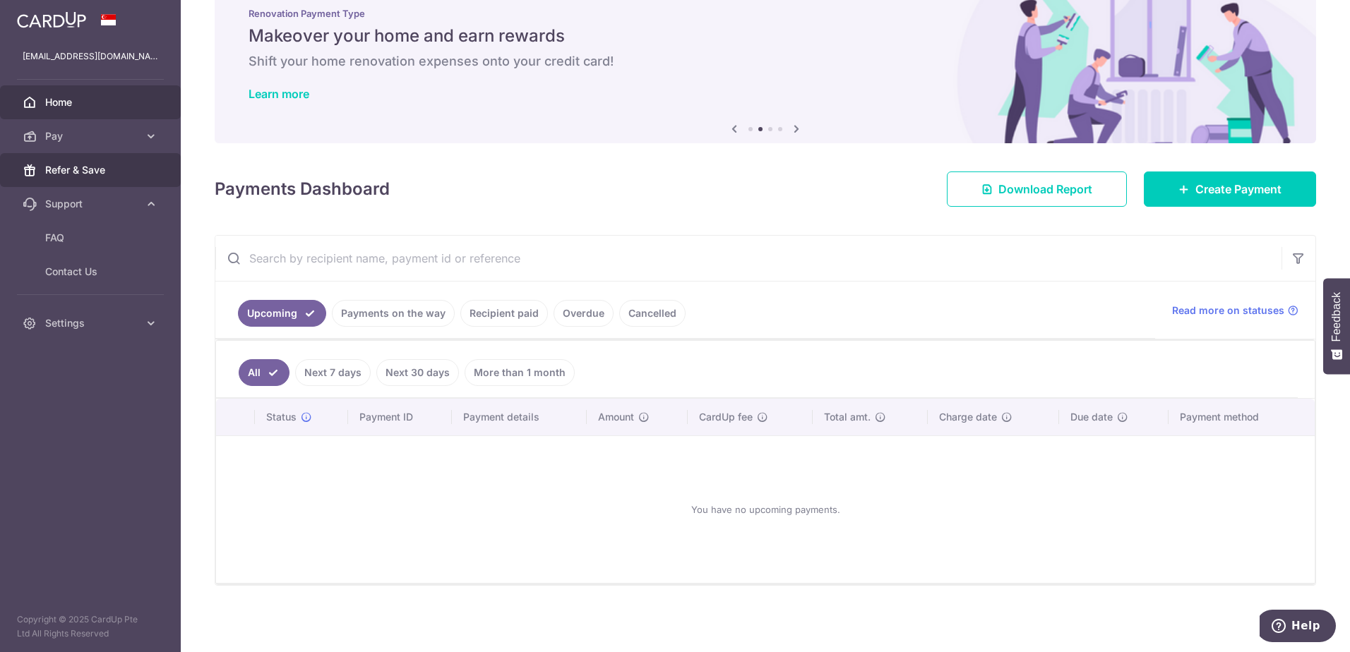
click at [71, 161] on link "Refer & Save" at bounding box center [90, 170] width 181 height 34
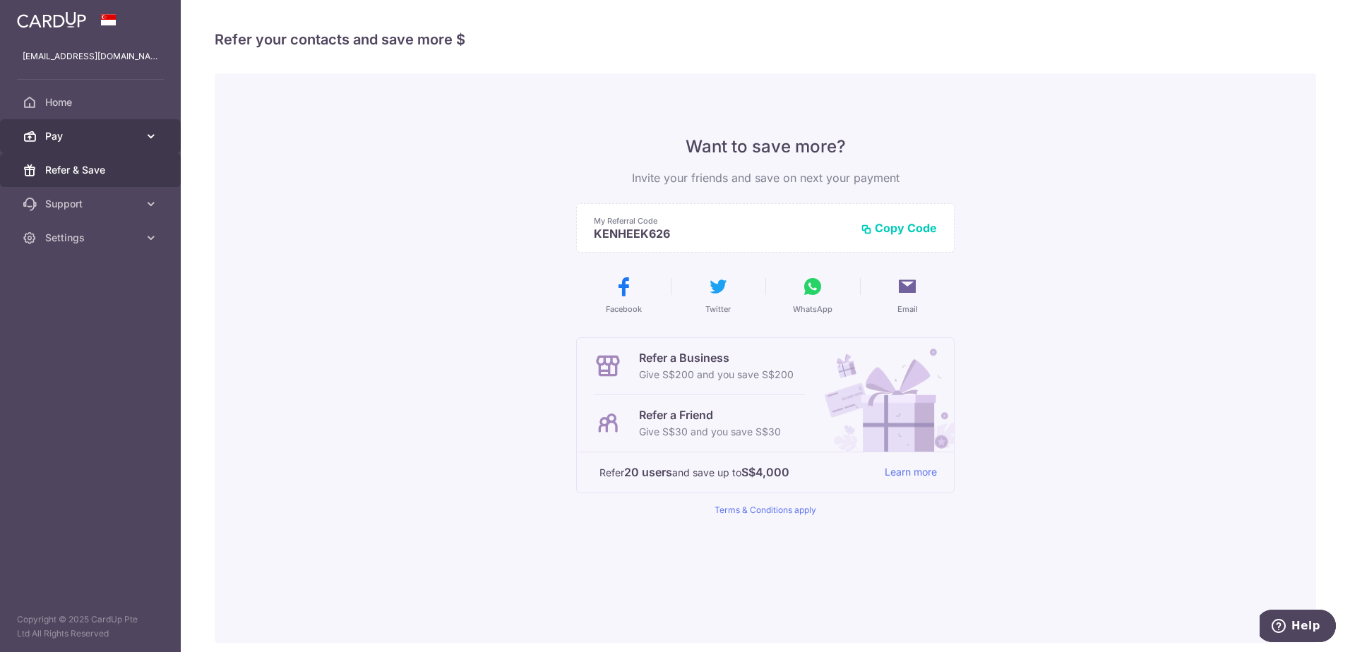
click at [64, 140] on span "Pay" at bounding box center [91, 136] width 93 height 14
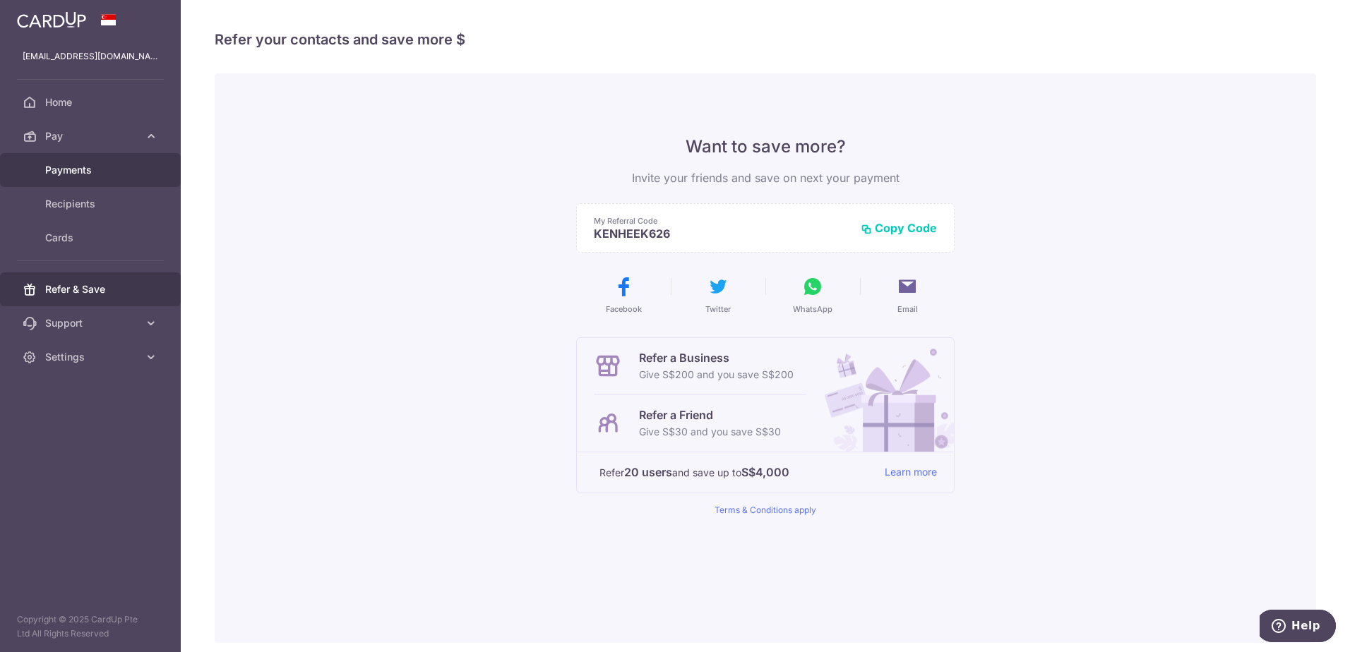
click at [71, 173] on span "Payments" at bounding box center [91, 170] width 93 height 14
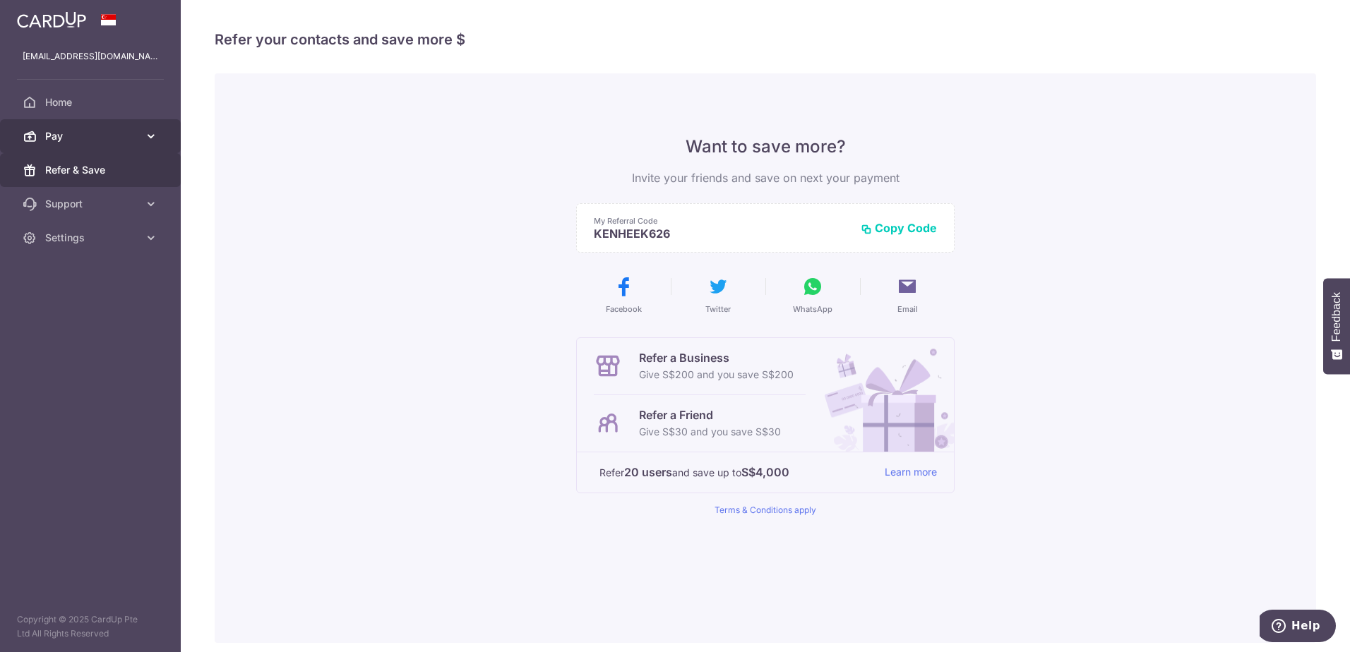
click at [54, 148] on link "Pay" at bounding box center [90, 136] width 181 height 34
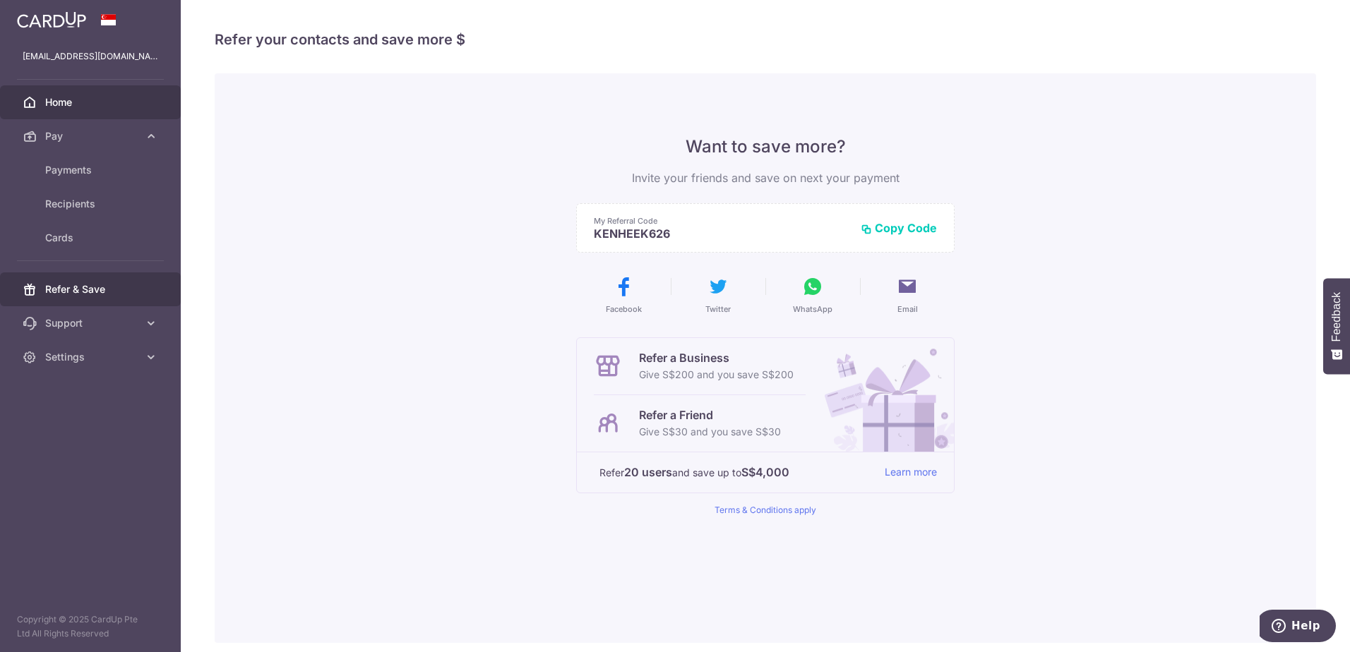
click at [66, 100] on span "Home" at bounding box center [91, 102] width 93 height 14
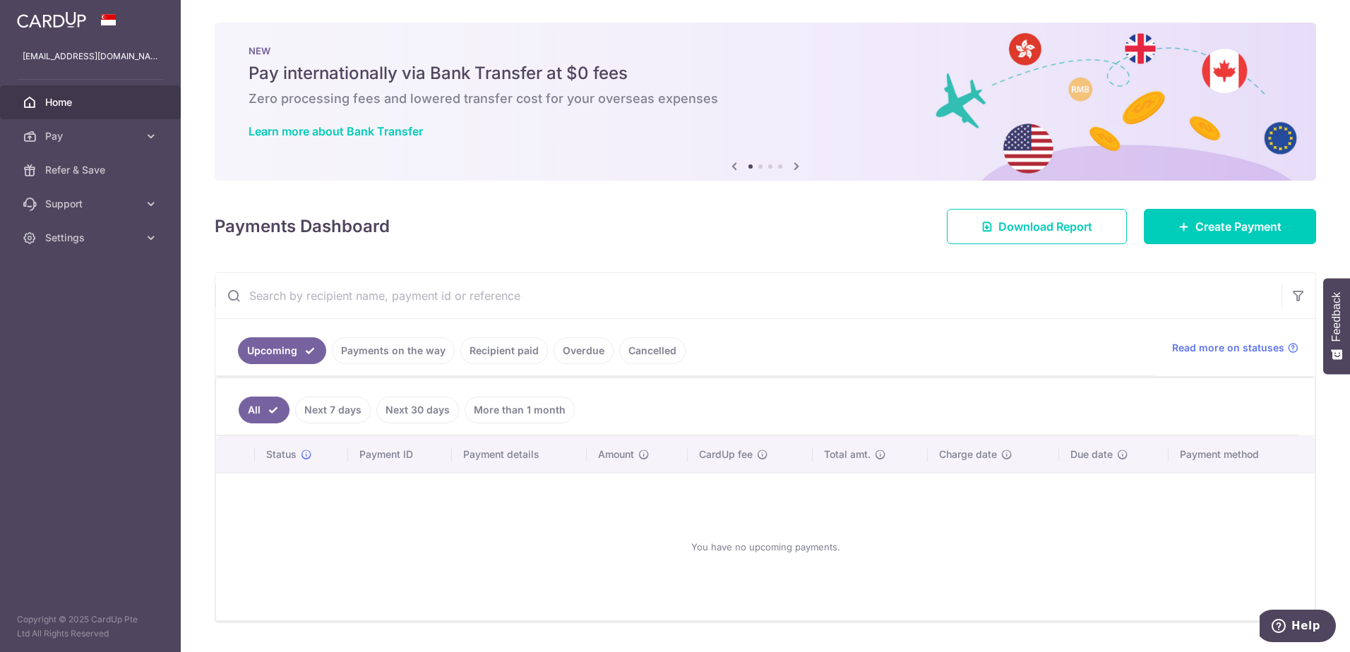
click at [62, 104] on span "Home" at bounding box center [91, 102] width 93 height 14
click at [59, 208] on span "Support" at bounding box center [91, 204] width 93 height 14
click at [61, 238] on span "FAQ" at bounding box center [91, 238] width 93 height 14
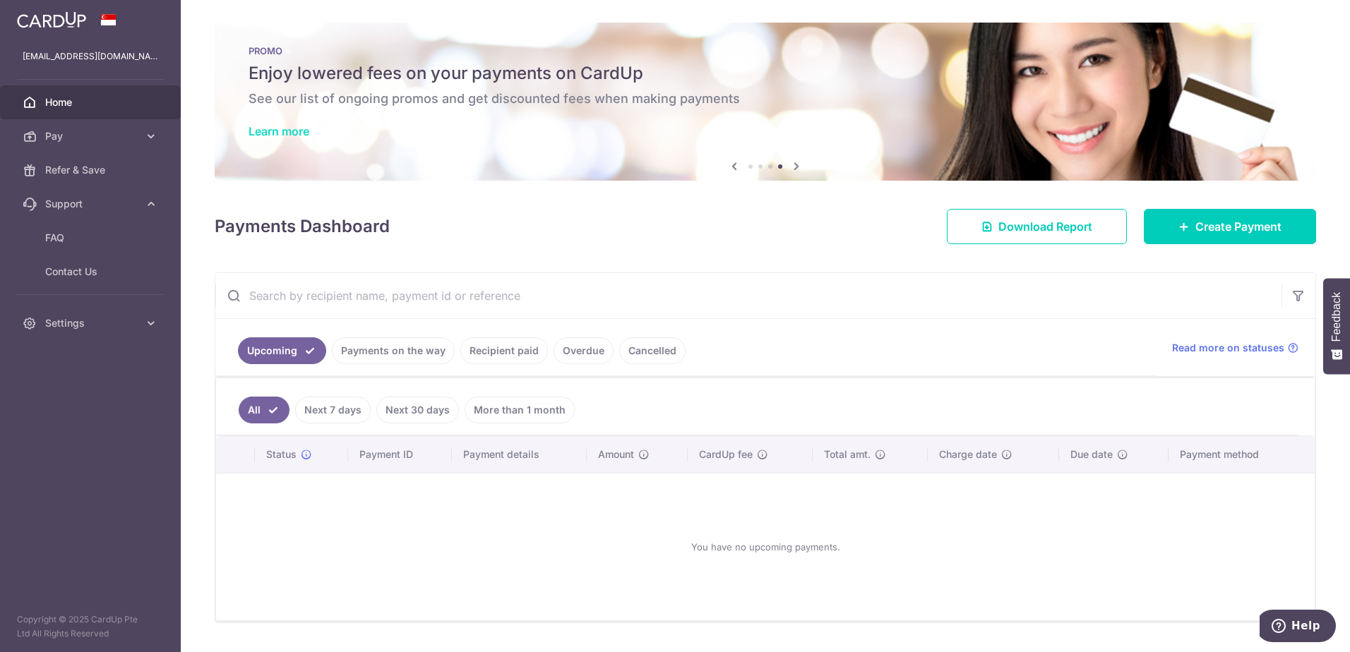
click at [274, 128] on link "Learn more" at bounding box center [278, 131] width 61 height 14
